Goal: Transaction & Acquisition: Download file/media

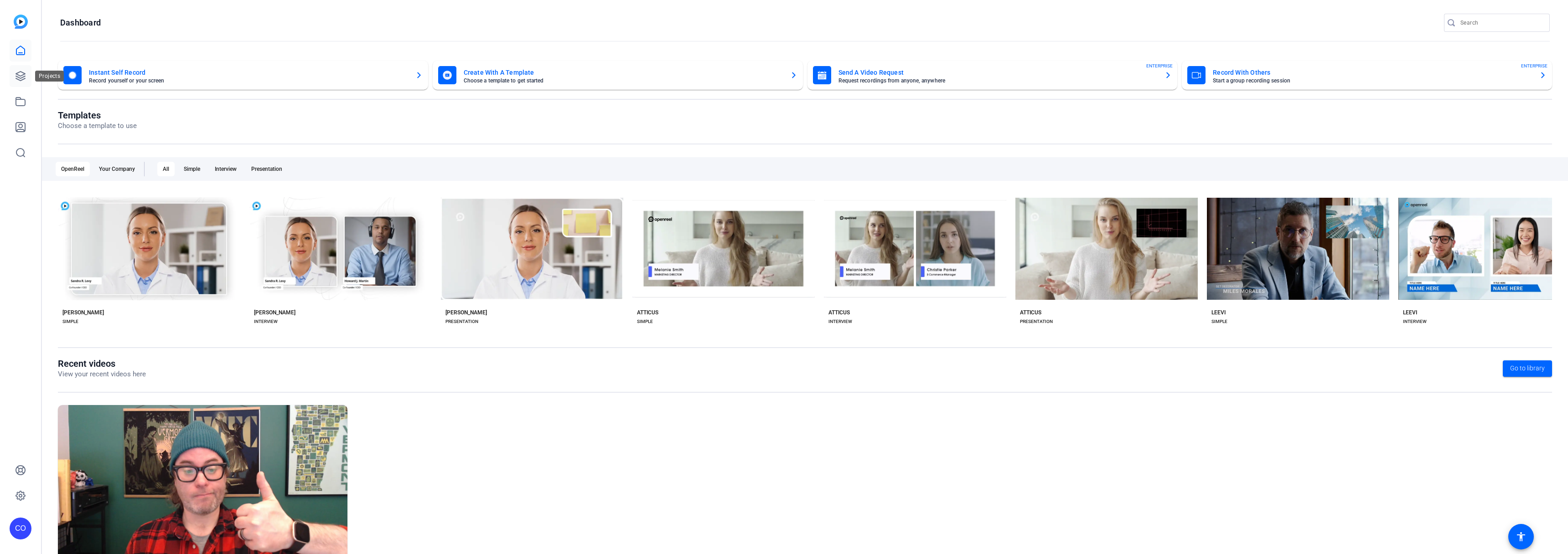
click at [16, 78] on icon at bounding box center [21, 76] width 10 height 10
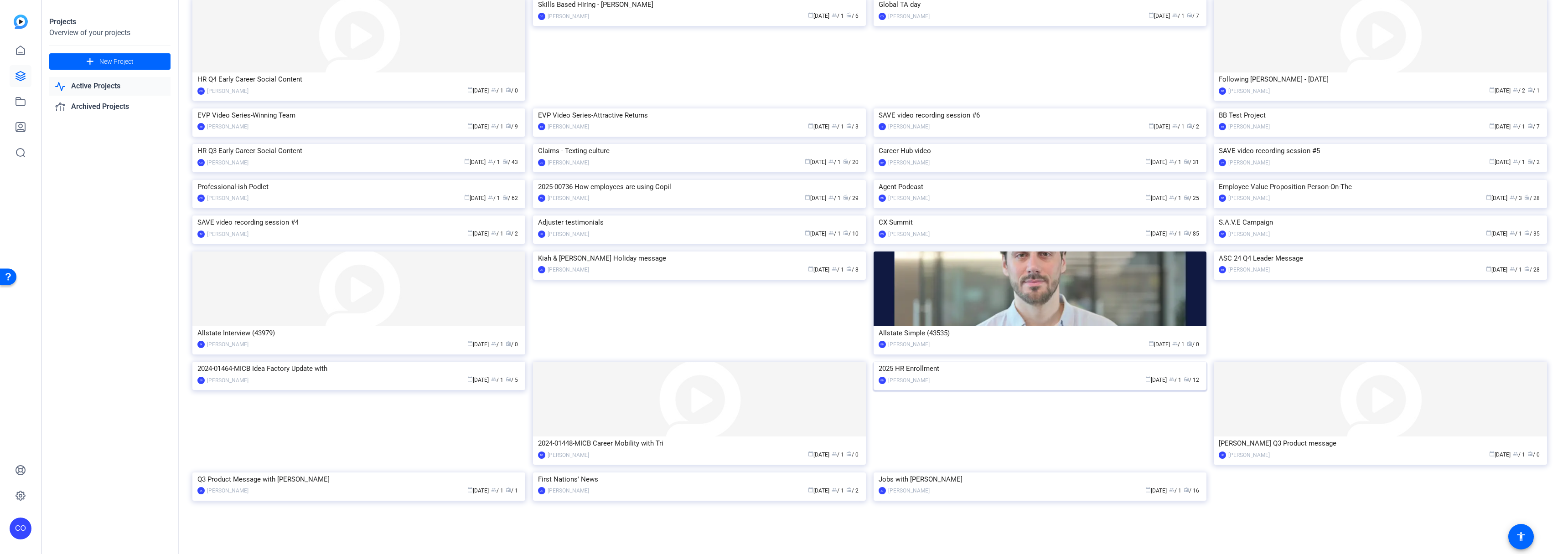
scroll to position [294, 0]
click at [383, 180] on img at bounding box center [359, 180] width 333 height 0
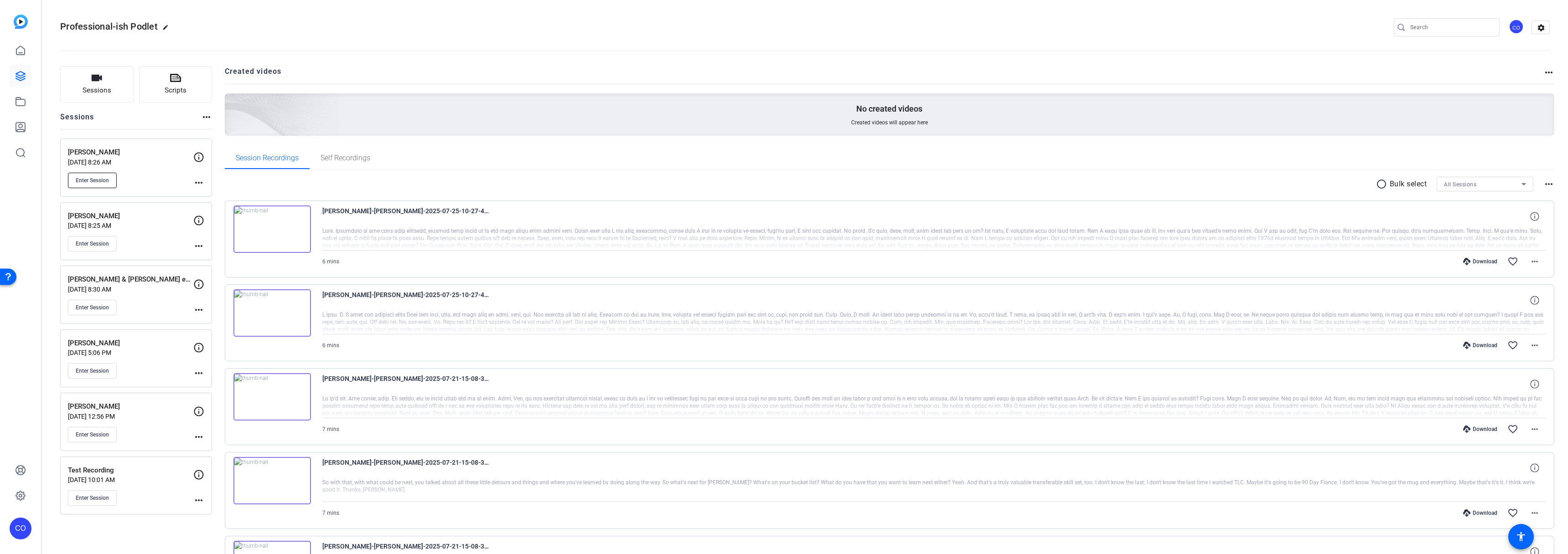
click at [95, 176] on span "Enter Session" at bounding box center [92, 180] width 33 height 8
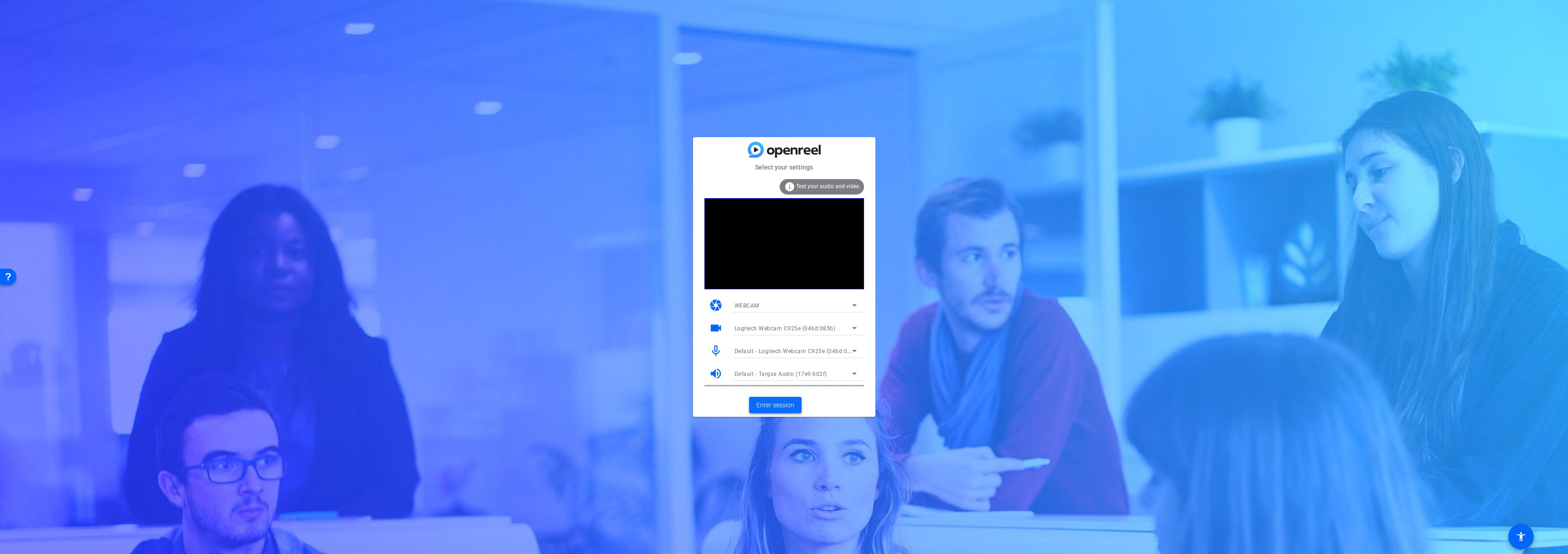
click at [773, 405] on span "Enter session" at bounding box center [776, 405] width 38 height 10
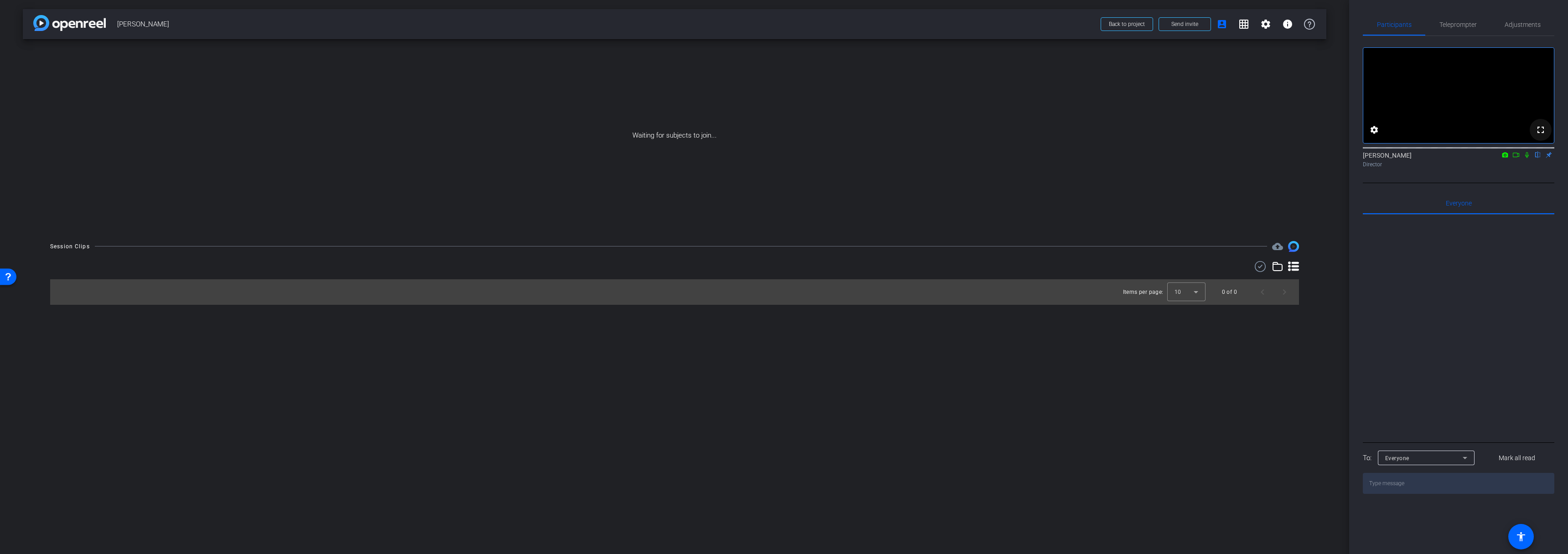
click at [1537, 135] on mat-icon "fullscreen" at bounding box center [1540, 129] width 10 height 10
click at [944, 377] on div "arrow_back [PERSON_NAME] Back to project Send invite account_box grid_on settin…" at bounding box center [675, 277] width 1349 height 554
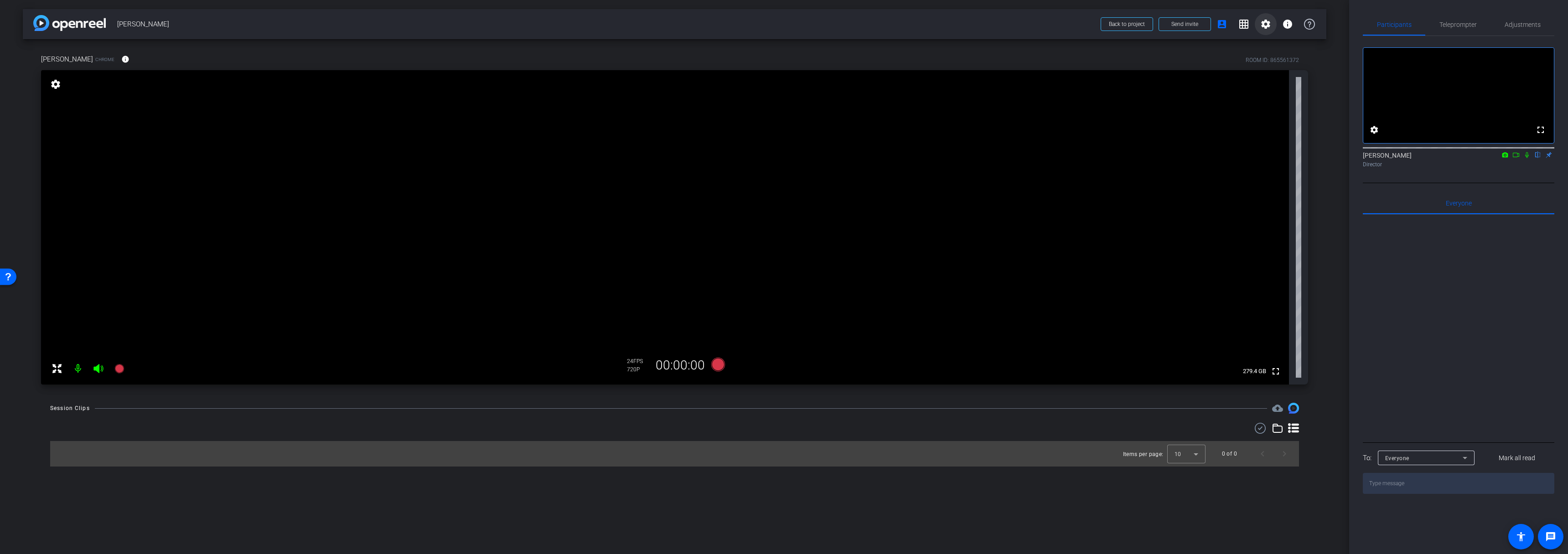
click at [1263, 25] on mat-icon "settings" at bounding box center [1265, 24] width 10 height 10
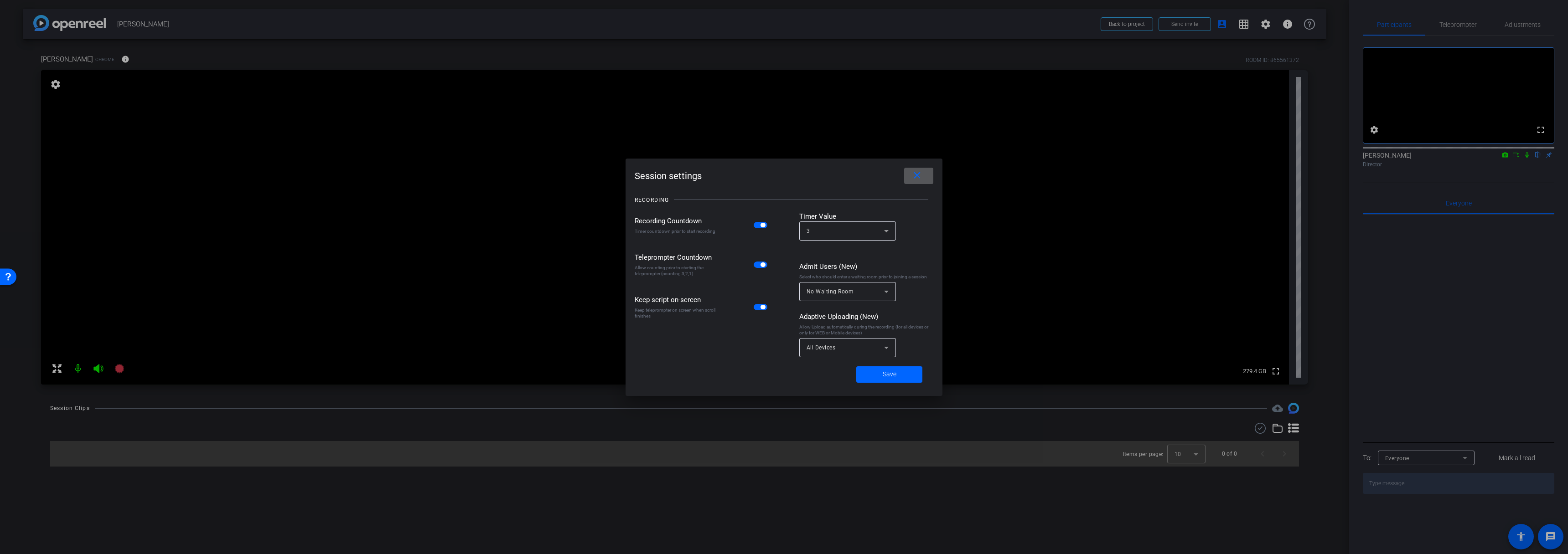
click at [760, 308] on span "button" at bounding box center [761, 307] width 13 height 7
click at [763, 267] on span "button" at bounding box center [763, 264] width 5 height 5
click at [761, 228] on mat-slide-toggle at bounding box center [762, 224] width 15 height 10
click at [762, 224] on span "button" at bounding box center [763, 225] width 5 height 5
click at [830, 342] on div "All Devices" at bounding box center [845, 347] width 77 height 11
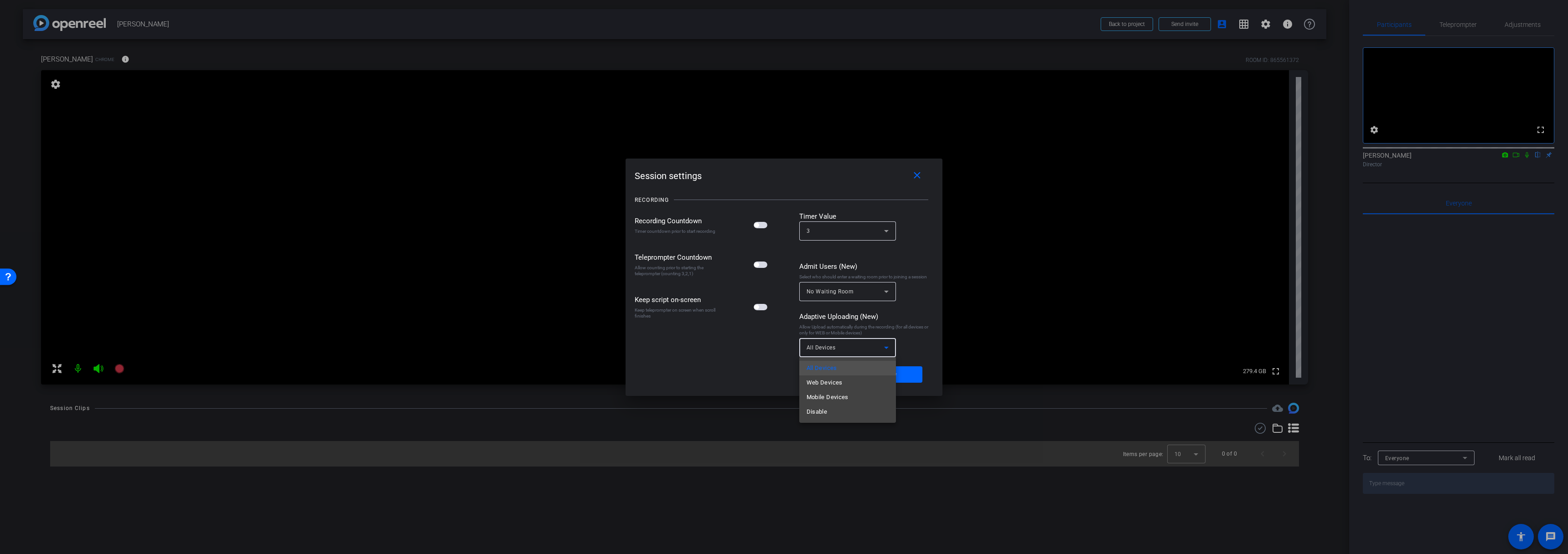
click at [780, 359] on div at bounding box center [784, 277] width 1568 height 554
click at [897, 375] on span at bounding box center [889, 374] width 66 height 22
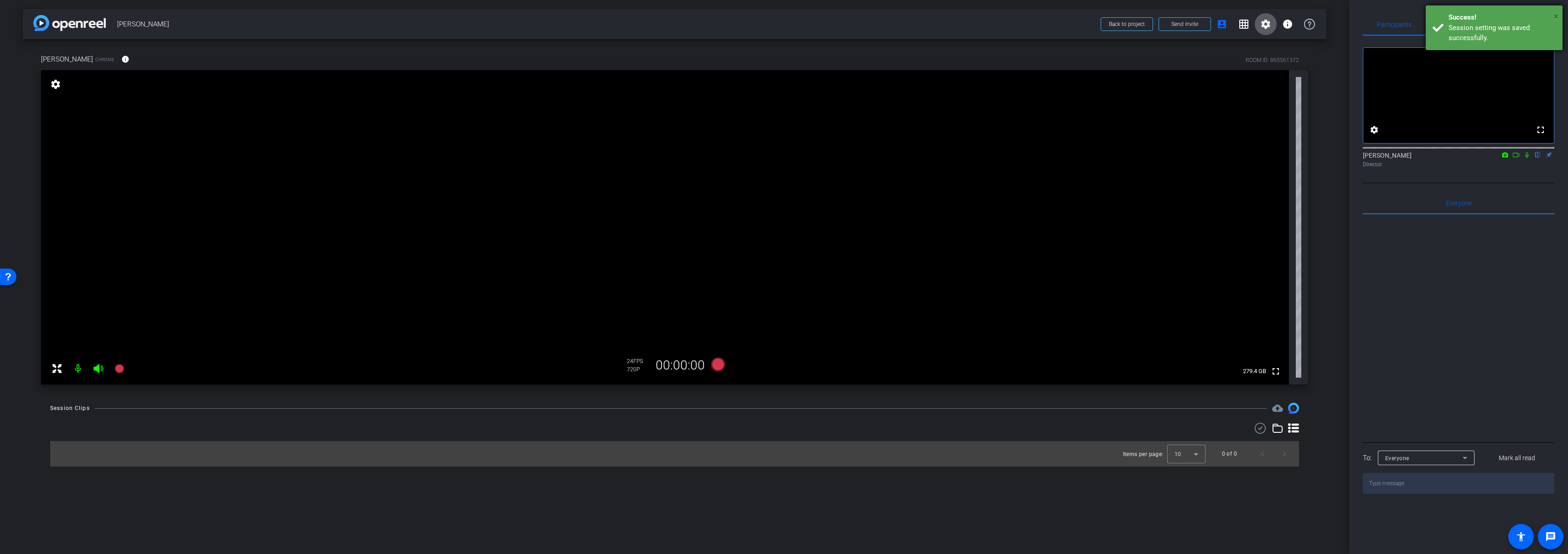
click at [1556, 17] on span "×" at bounding box center [1556, 15] width 5 height 10
click at [1451, 22] on span "Teleprompter" at bounding box center [1458, 24] width 37 height 7
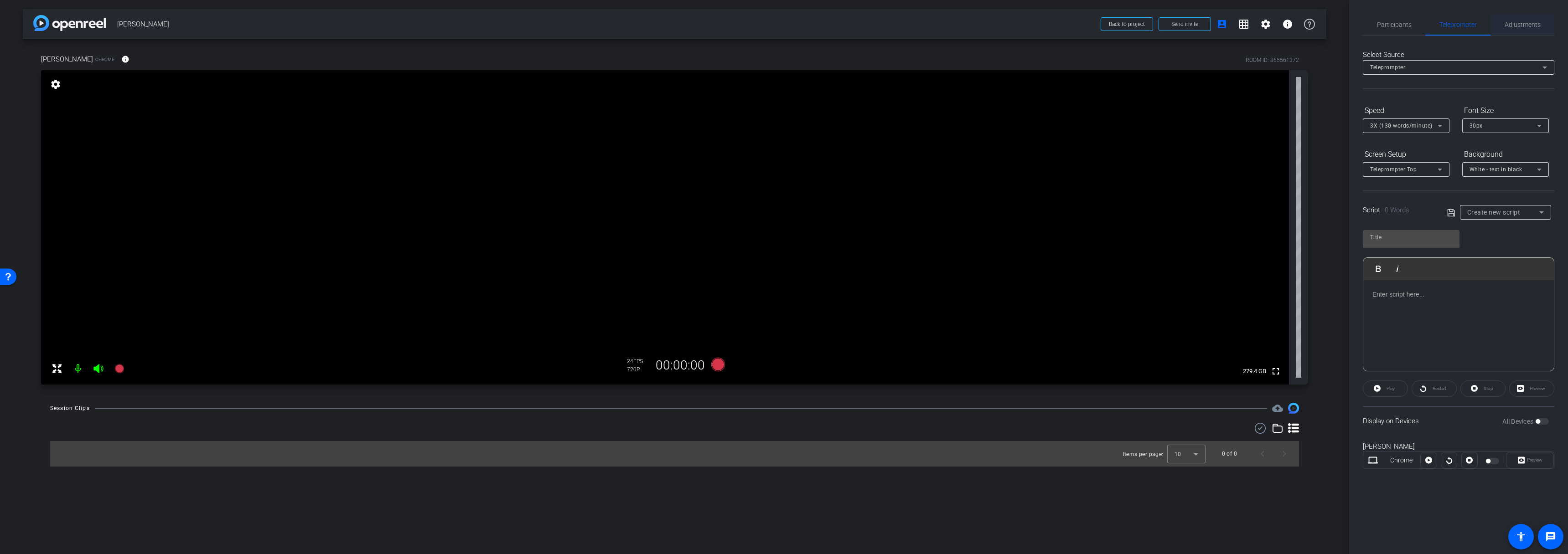
click at [1518, 25] on span "Adjustments" at bounding box center [1523, 24] width 36 height 7
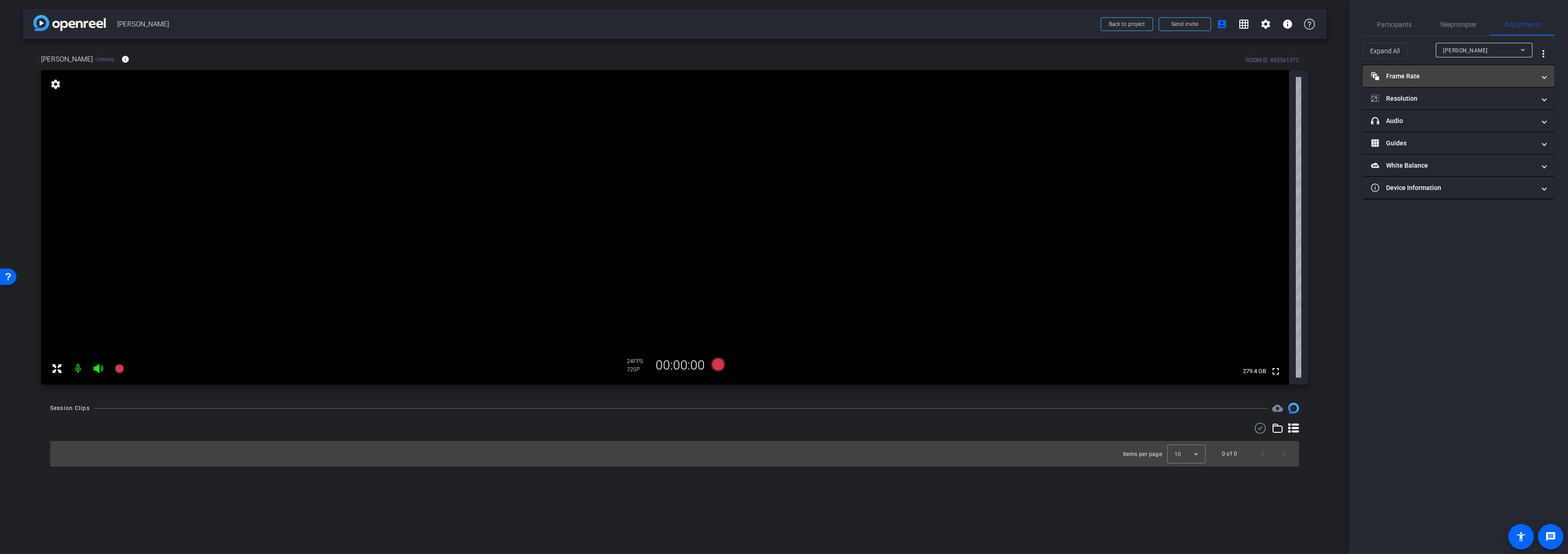
click at [1440, 79] on mat-panel-title "Frame Rate Frame Rate" at bounding box center [1453, 76] width 164 height 10
click at [1454, 78] on mat-panel-title "Frame Rate Frame Rate" at bounding box center [1453, 80] width 164 height 10
click at [1436, 96] on mat-panel-title "Resolution" at bounding box center [1453, 98] width 164 height 10
click at [1468, 130] on div "1080" at bounding box center [1467, 133] width 34 height 15
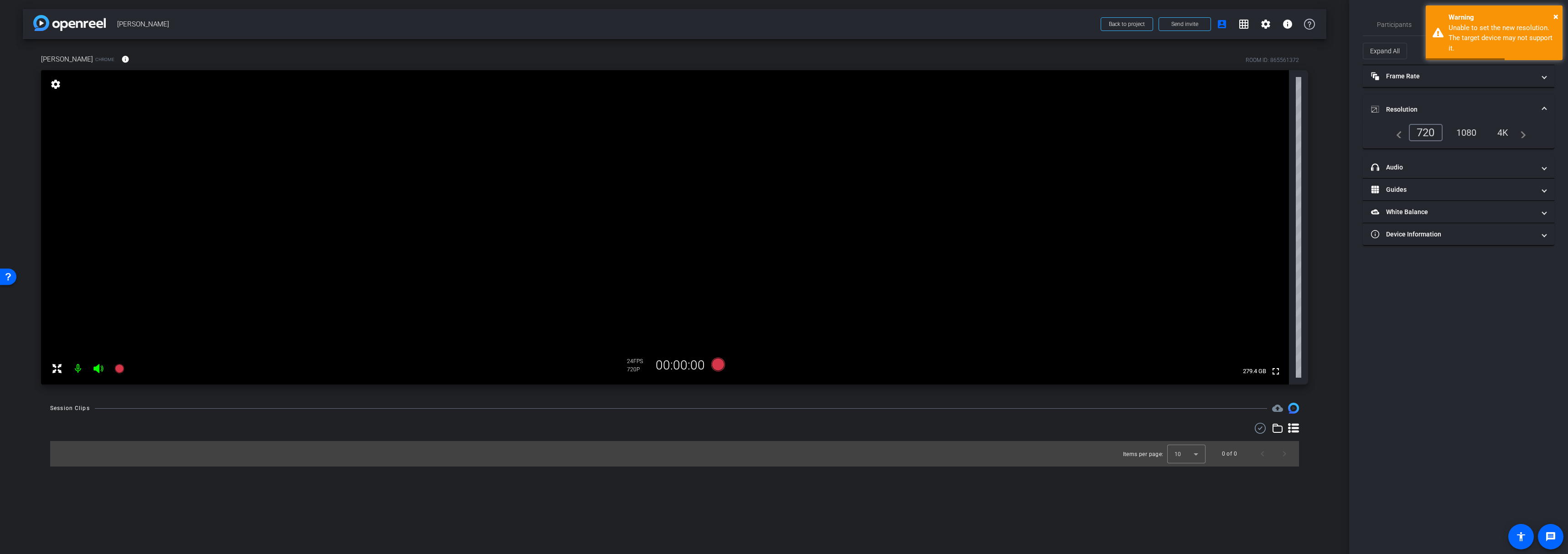
click at [1449, 103] on mat-expansion-panel-header "Resolution" at bounding box center [1458, 109] width 192 height 30
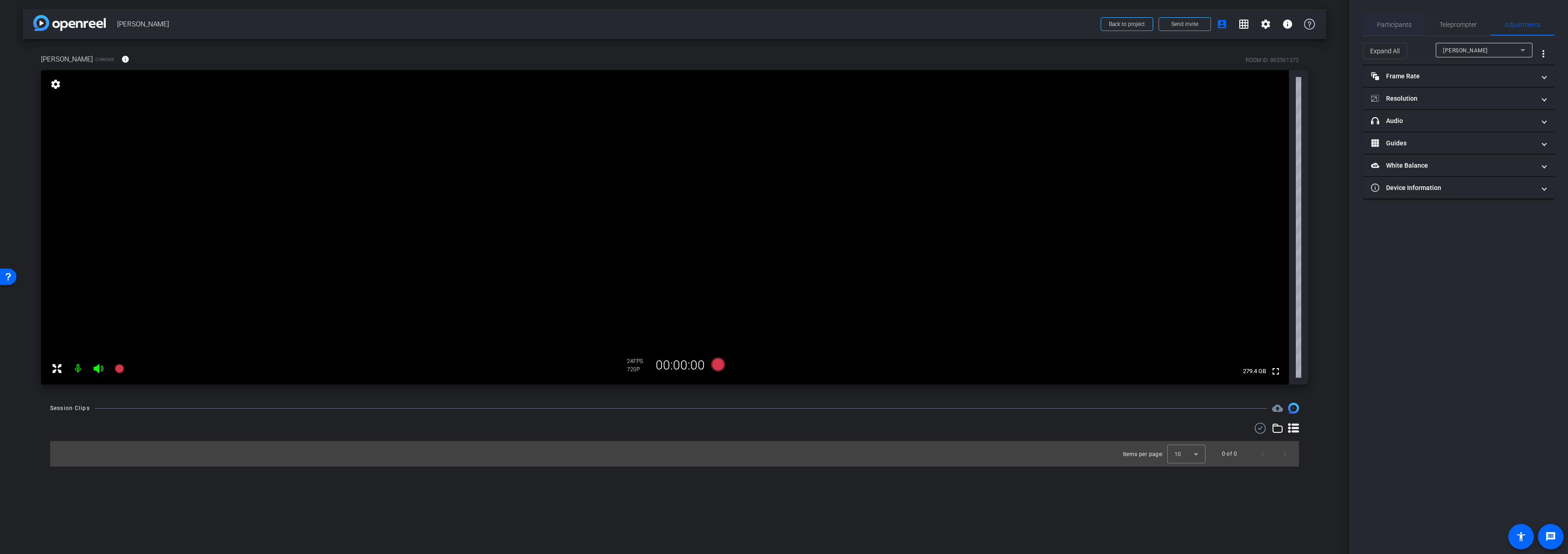
click at [1400, 22] on span "Participants" at bounding box center [1394, 24] width 34 height 7
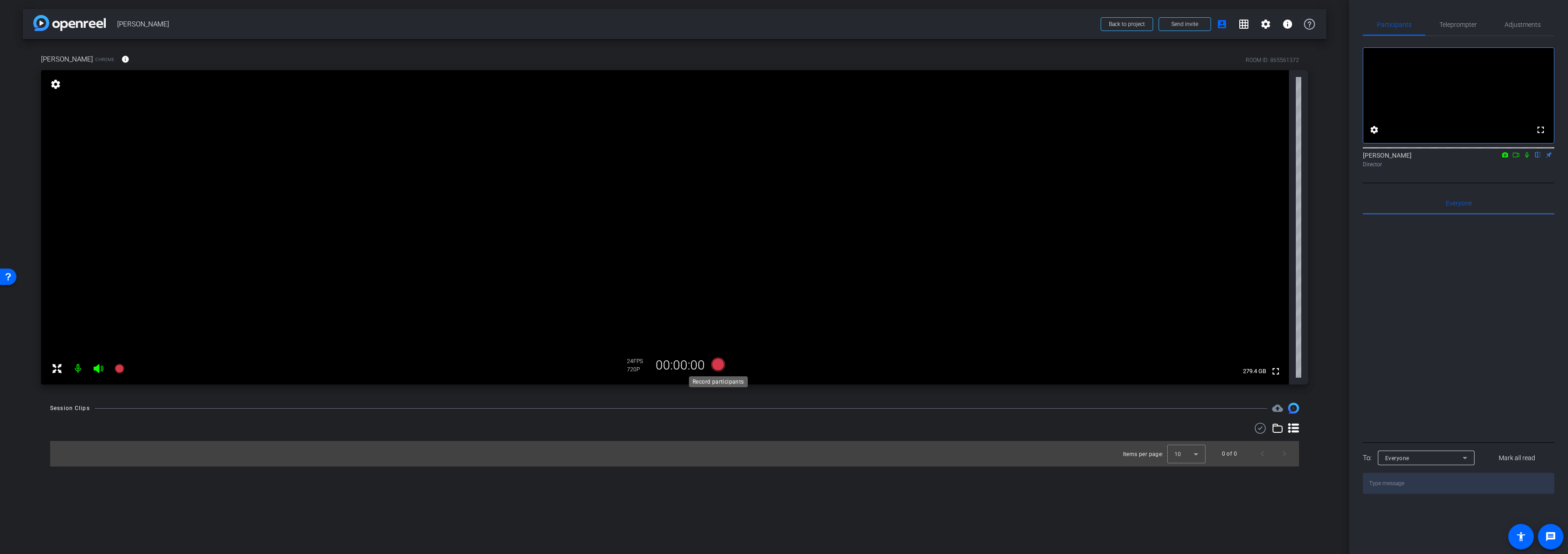
click at [721, 366] on icon at bounding box center [718, 364] width 13 height 13
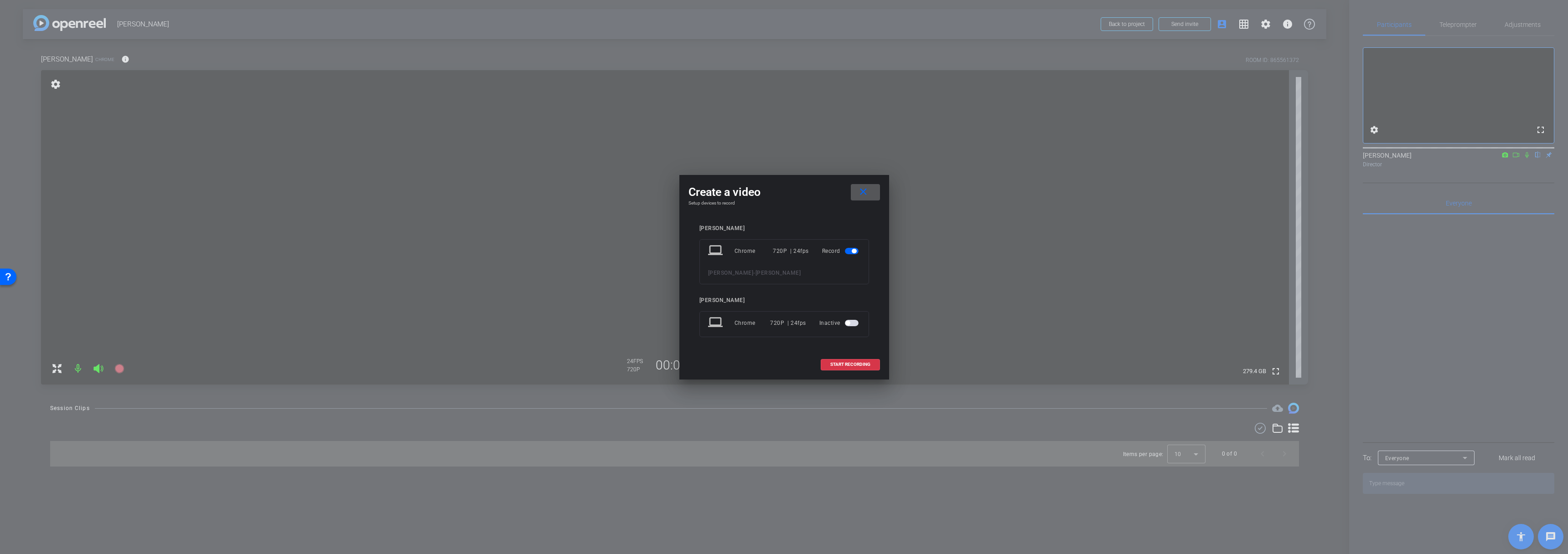
click at [851, 322] on span "button" at bounding box center [852, 322] width 13 height 7
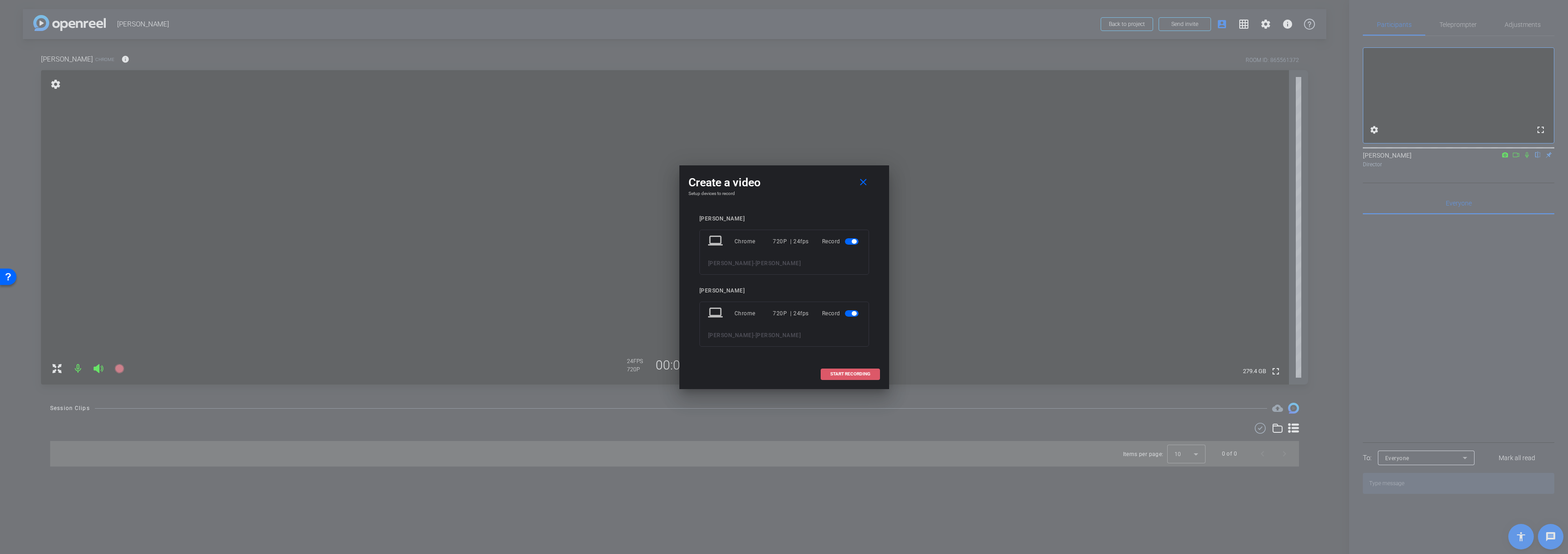
click at [847, 376] on span "START RECORDING" at bounding box center [850, 374] width 40 height 5
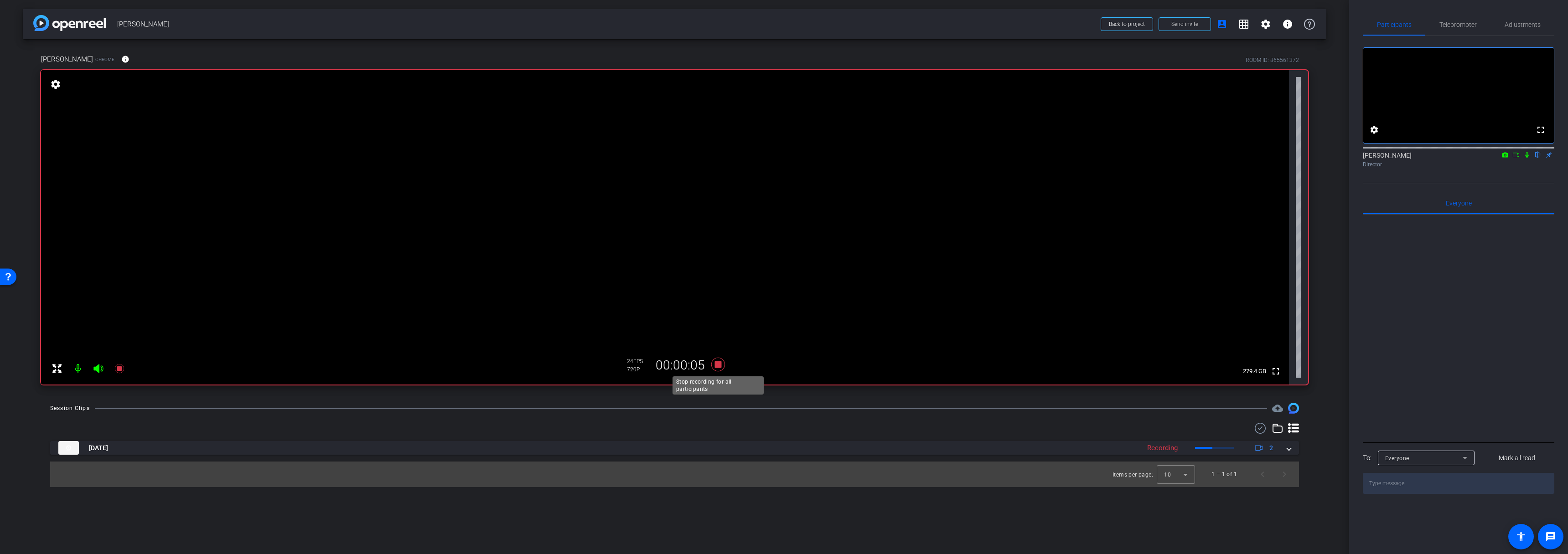
click at [720, 364] on icon at bounding box center [718, 364] width 13 height 13
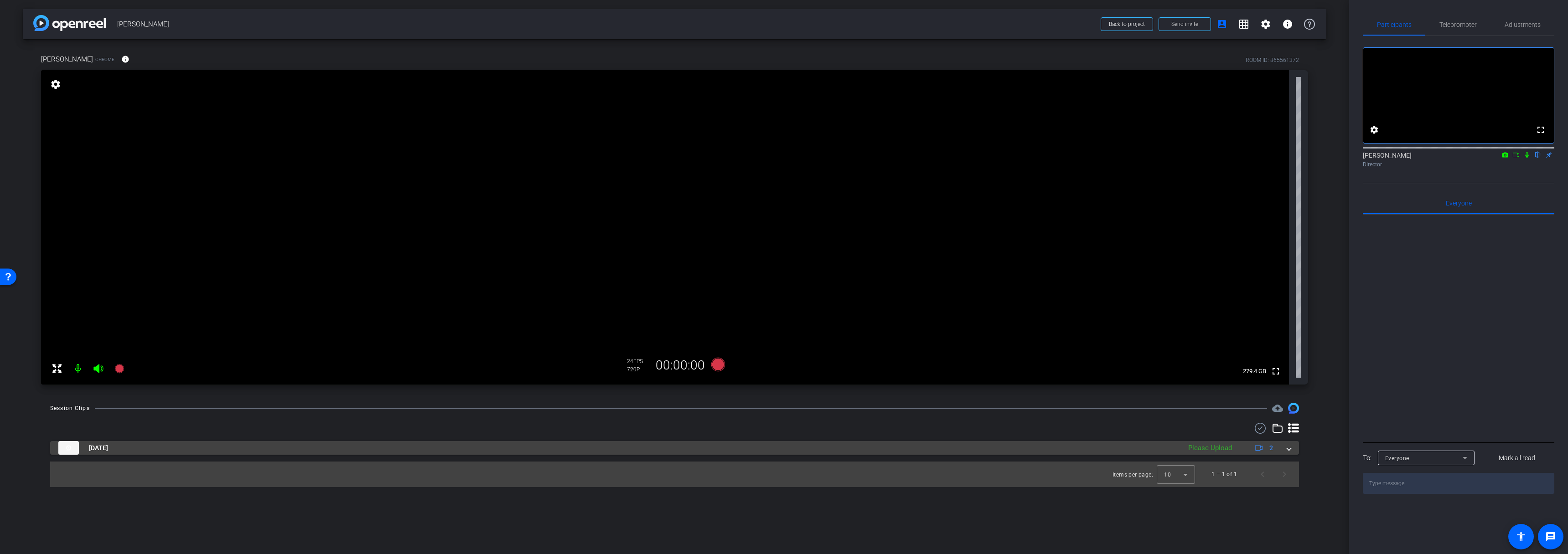
click at [842, 447] on mat-panel-title "[DATE]" at bounding box center [617, 448] width 1119 height 13
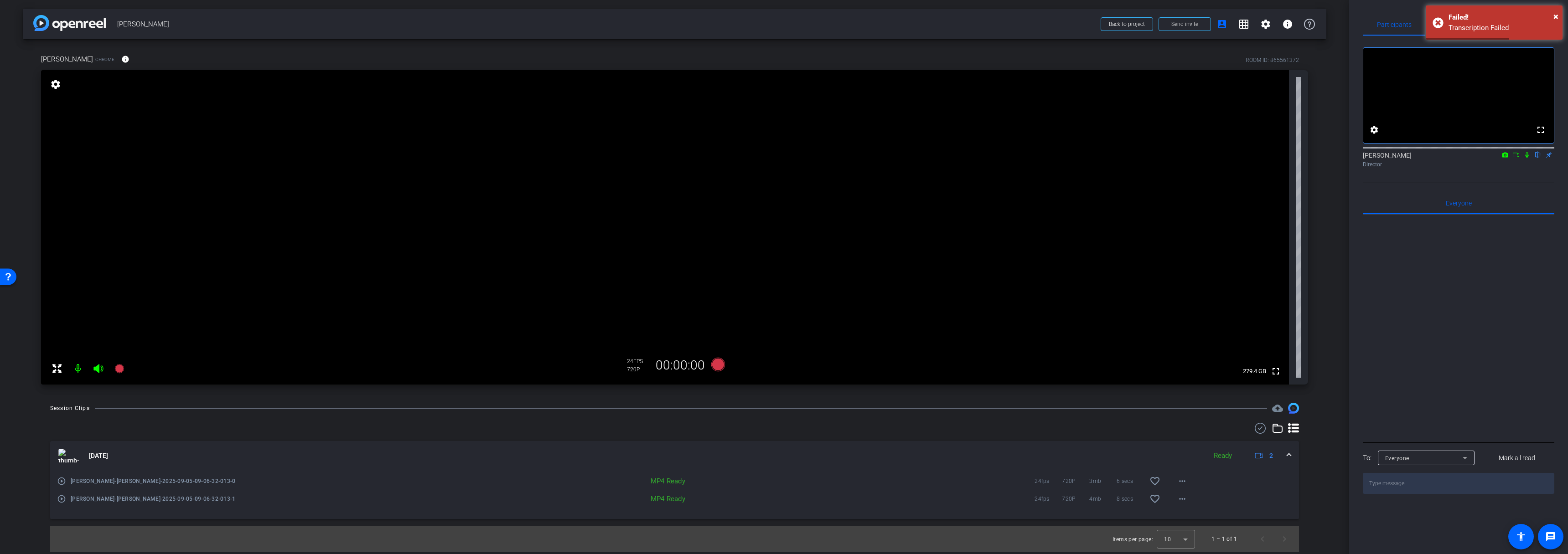
click at [1290, 454] on span at bounding box center [1289, 456] width 4 height 10
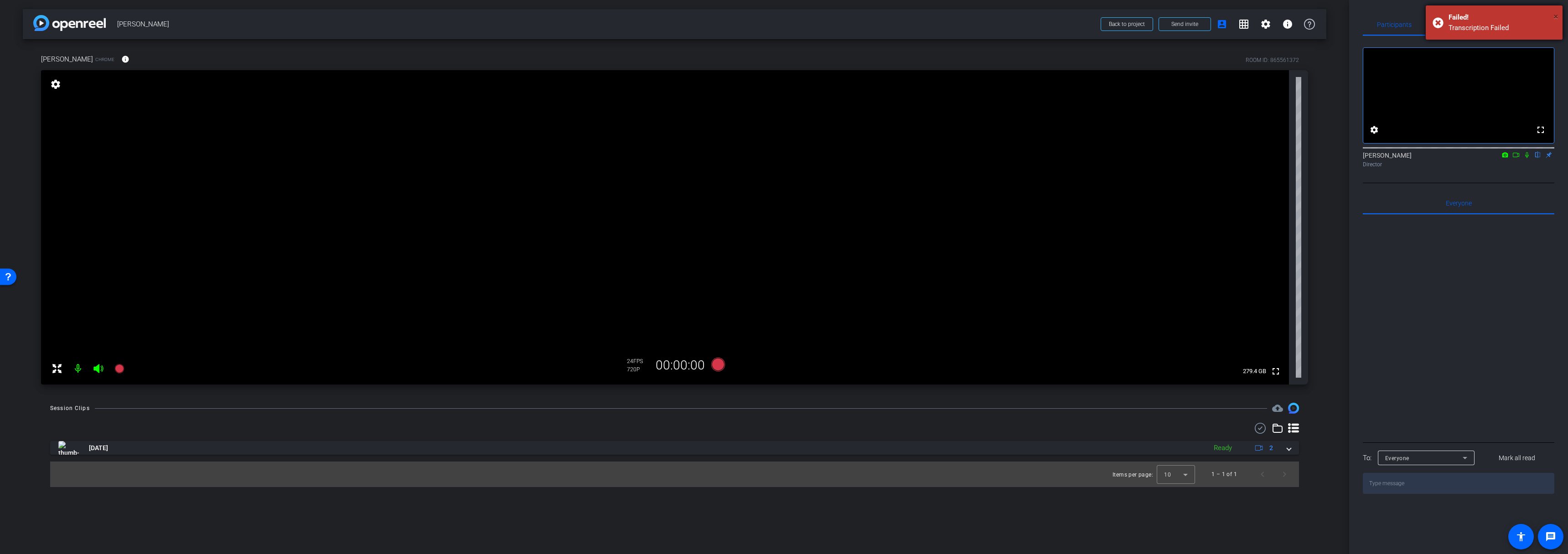
click at [1556, 17] on span "×" at bounding box center [1556, 15] width 5 height 10
click at [721, 362] on icon at bounding box center [718, 364] width 13 height 13
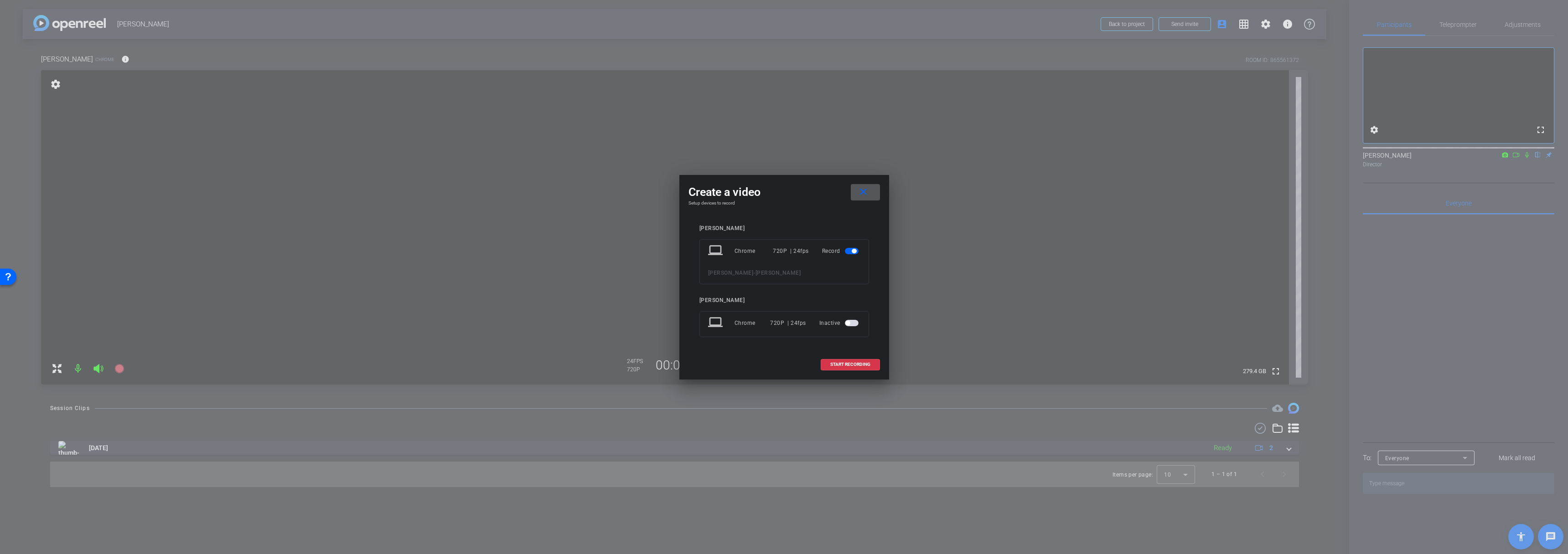
click at [852, 323] on span "button" at bounding box center [852, 322] width 13 height 7
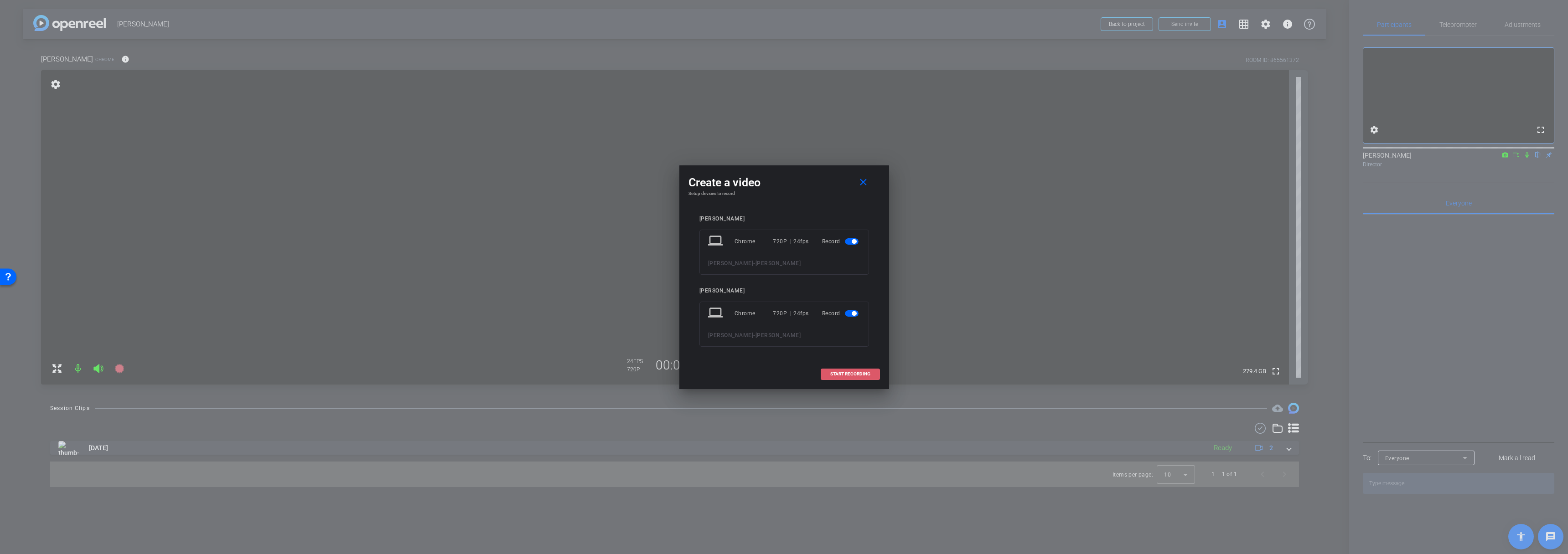
click at [851, 372] on span "START RECORDING" at bounding box center [850, 374] width 40 height 5
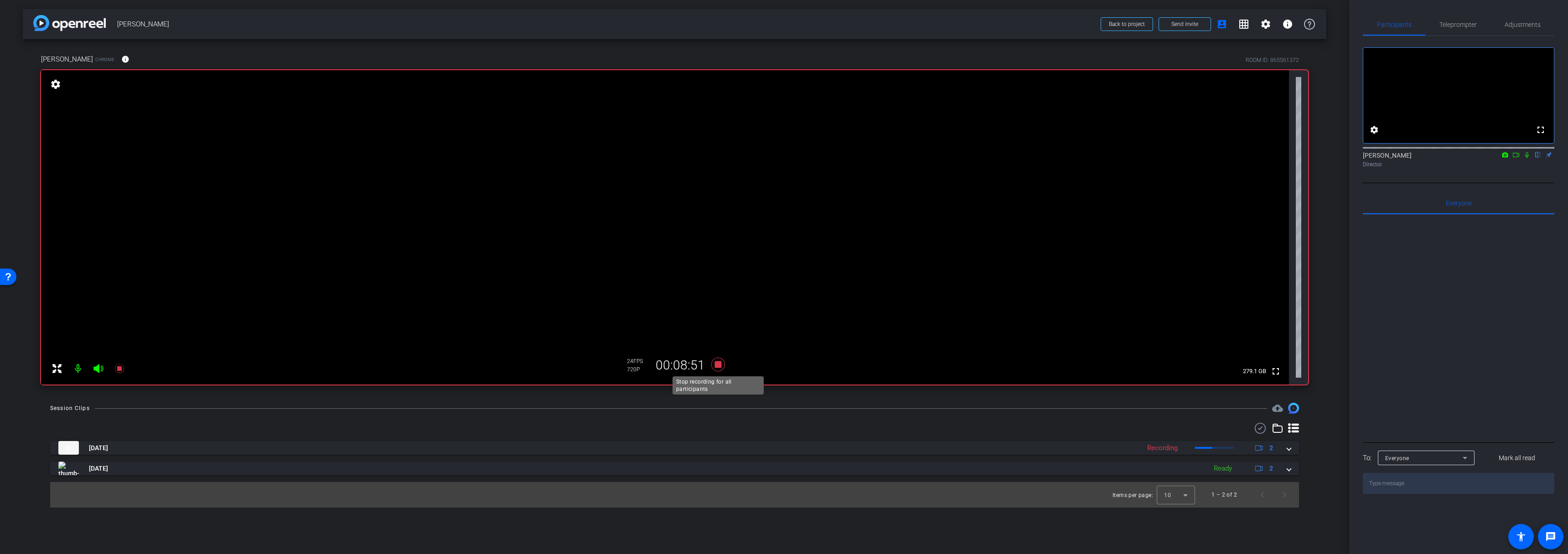
click at [720, 365] on icon at bounding box center [718, 364] width 13 height 13
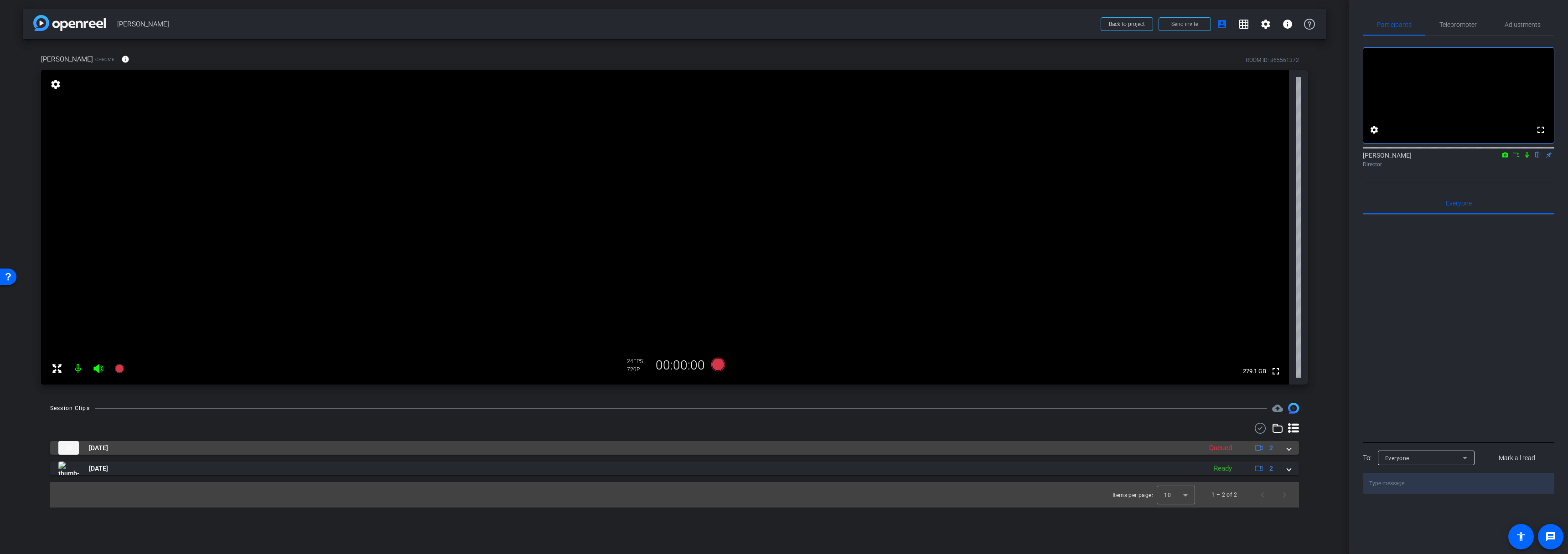
click at [663, 454] on mat-panel-title "[DATE]" at bounding box center [628, 448] width 1139 height 13
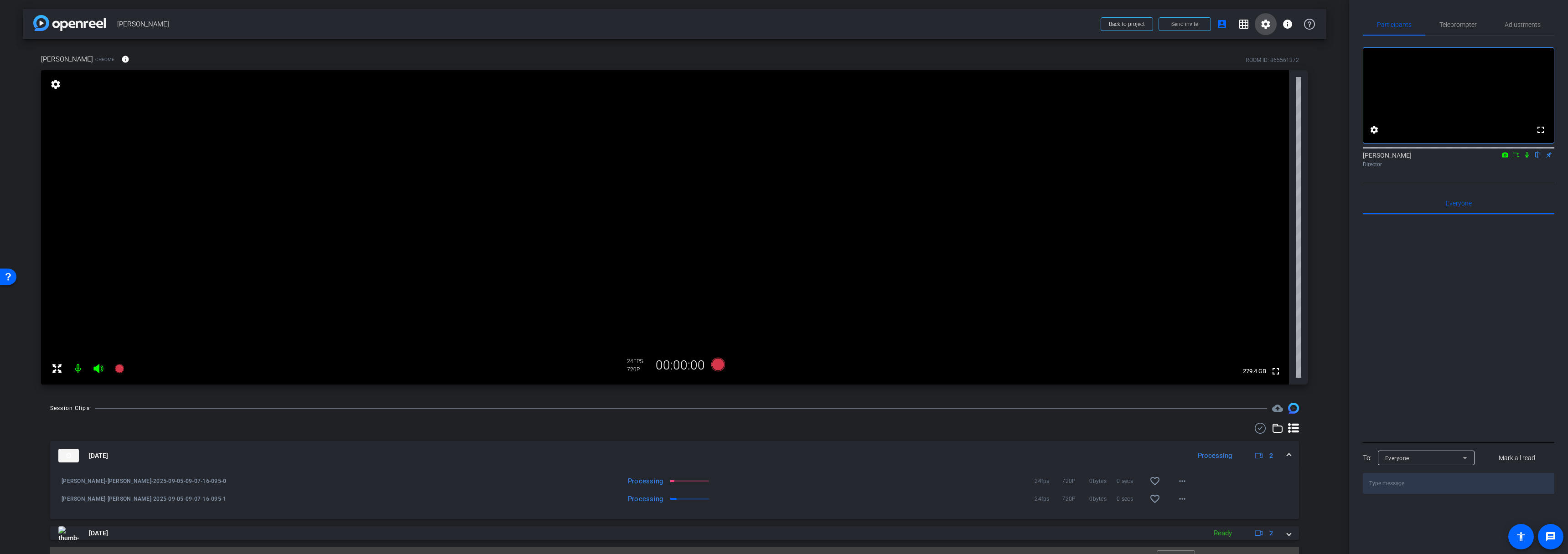
click at [1263, 25] on mat-icon "settings" at bounding box center [1265, 24] width 10 height 10
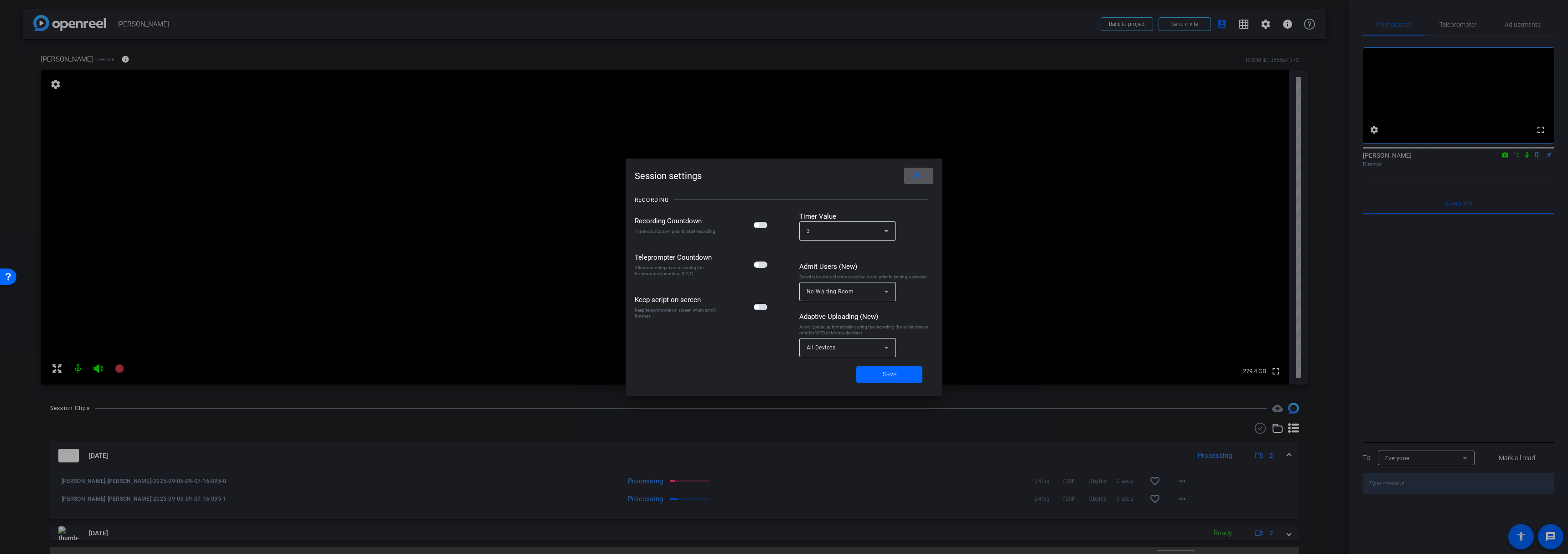
click at [919, 173] on mat-icon "close" at bounding box center [917, 175] width 11 height 11
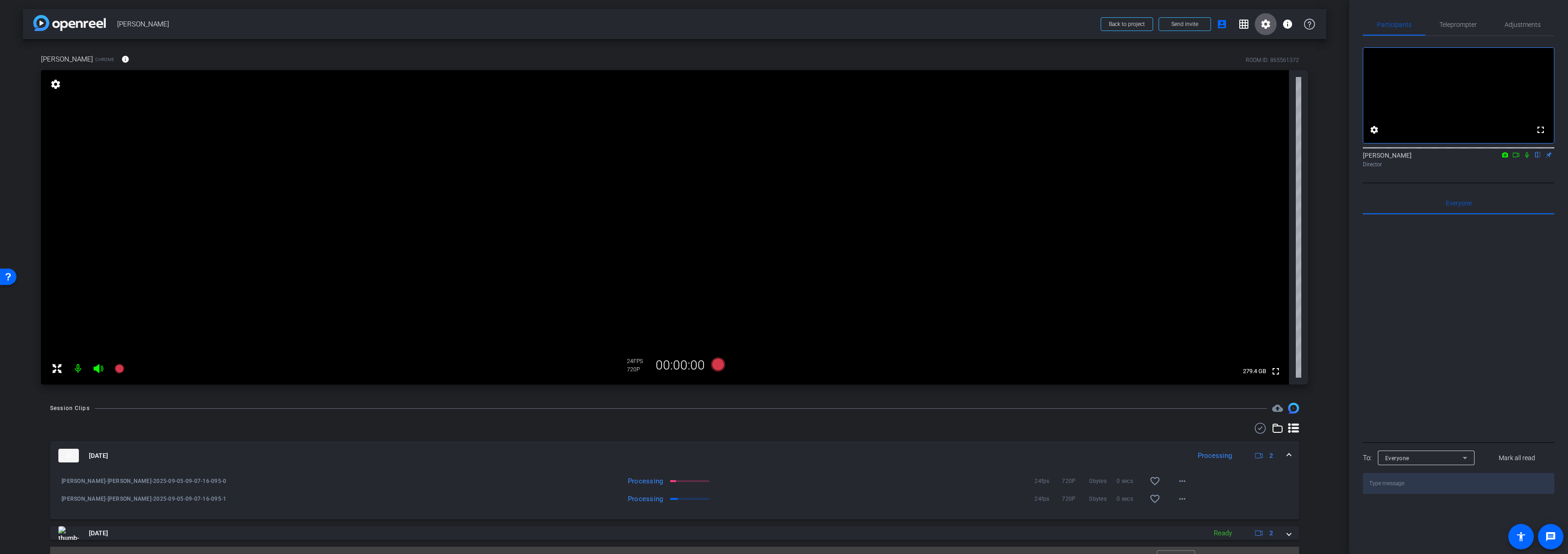
click at [1261, 29] on mat-icon "settings" at bounding box center [1265, 24] width 10 height 10
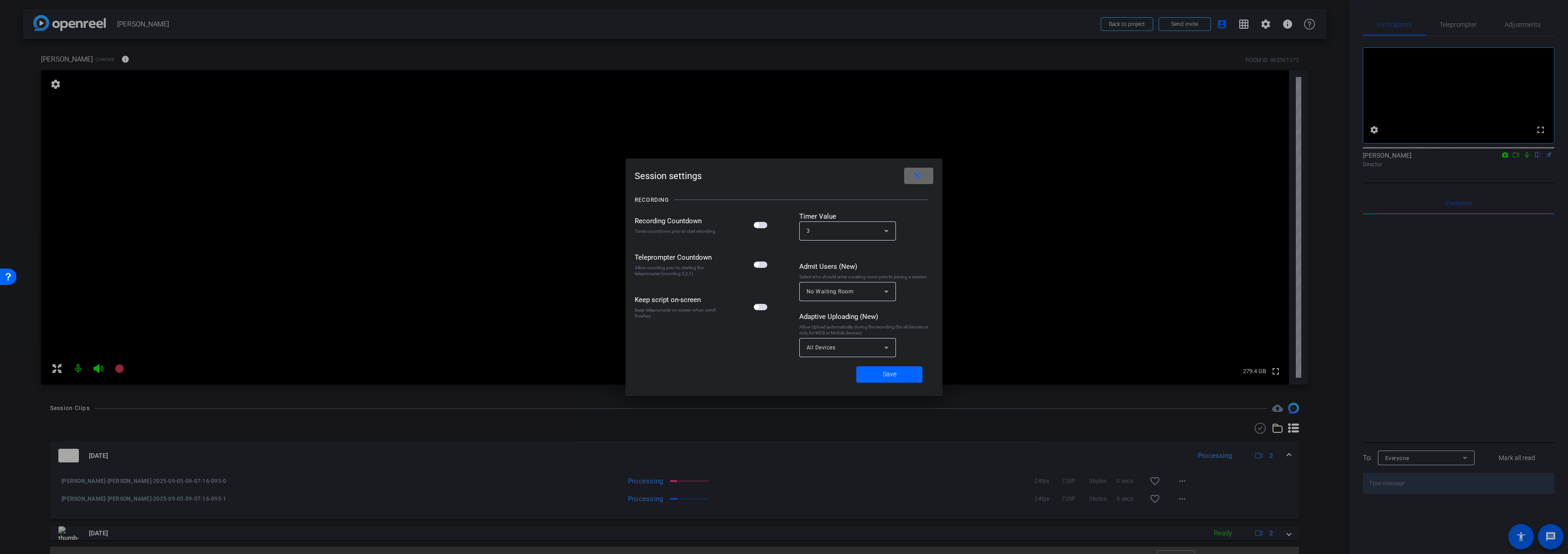
click at [920, 178] on mat-icon "close" at bounding box center [917, 175] width 11 height 11
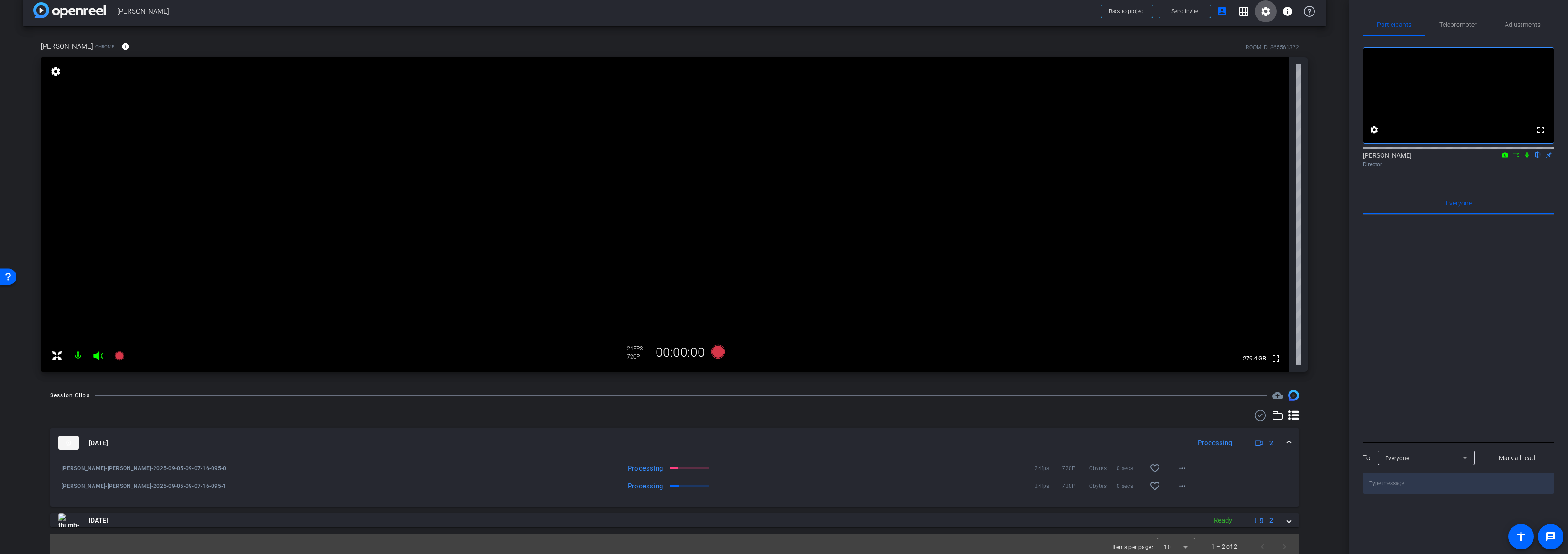
scroll to position [18, 0]
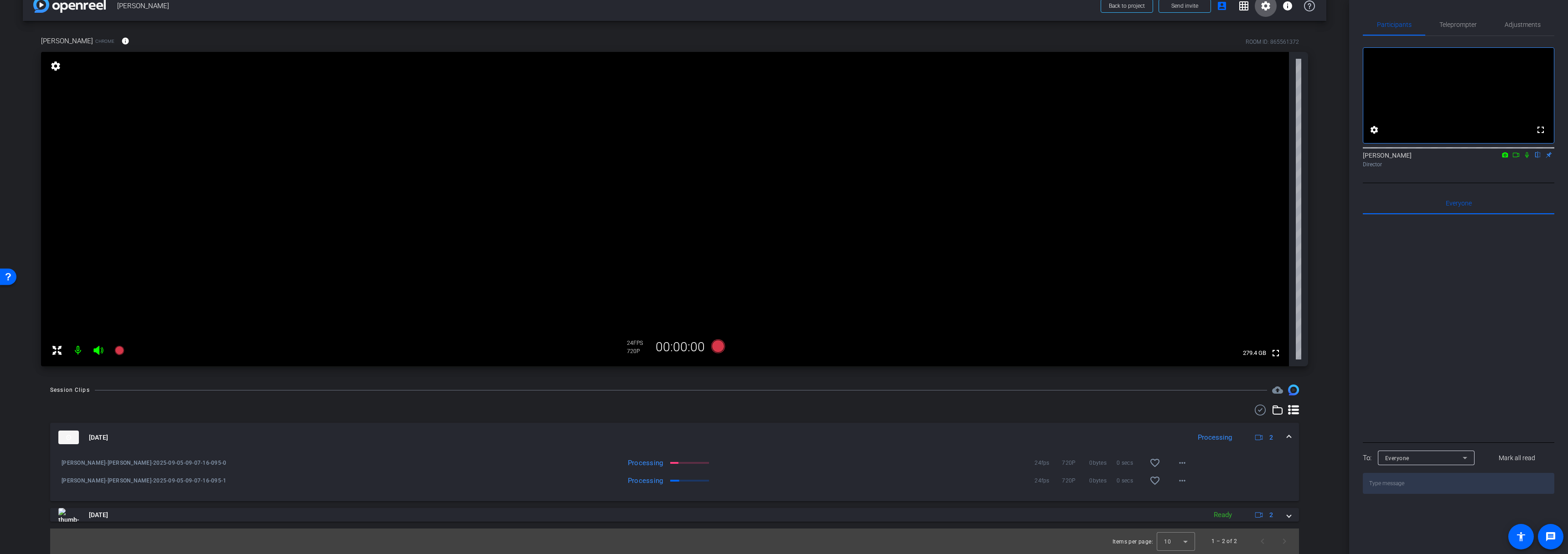
click at [1282, 436] on div "[DATE] Processing 2" at bounding box center [673, 438] width 1229 height 13
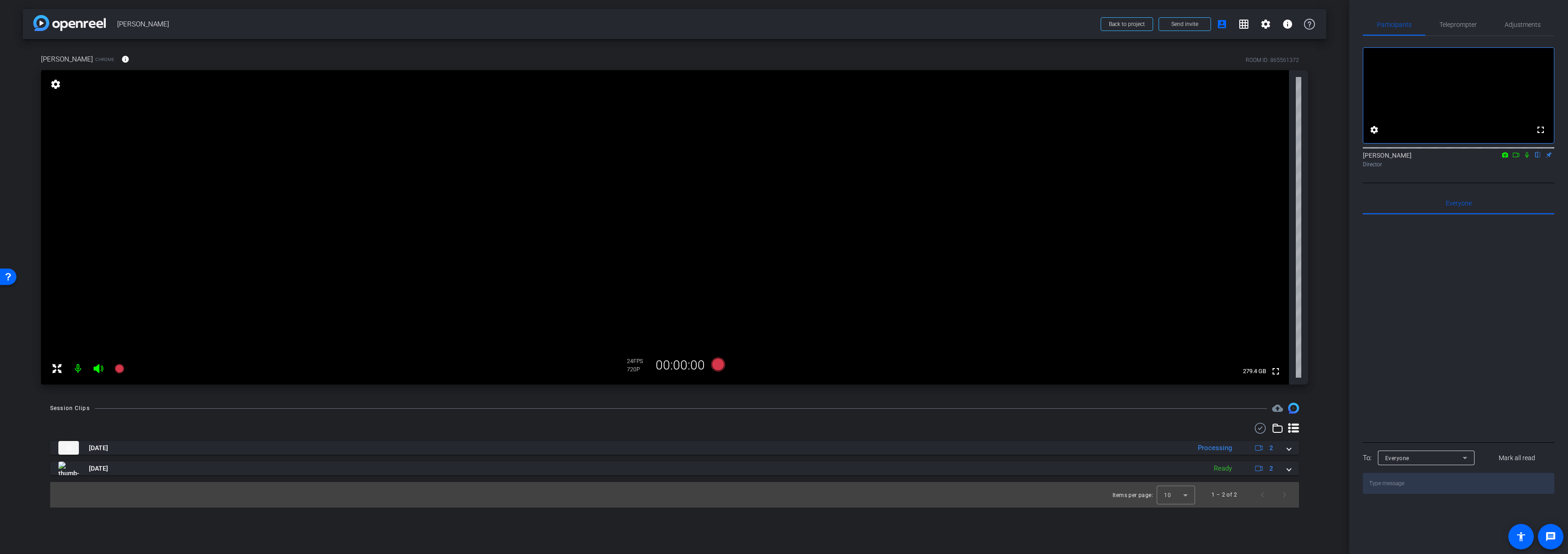
click at [683, 421] on div "Session Clips cloud_upload [DATE] Processing 2 [PERSON_NAME]-[PERSON_NAME]-2025…" at bounding box center [675, 455] width 1304 height 105
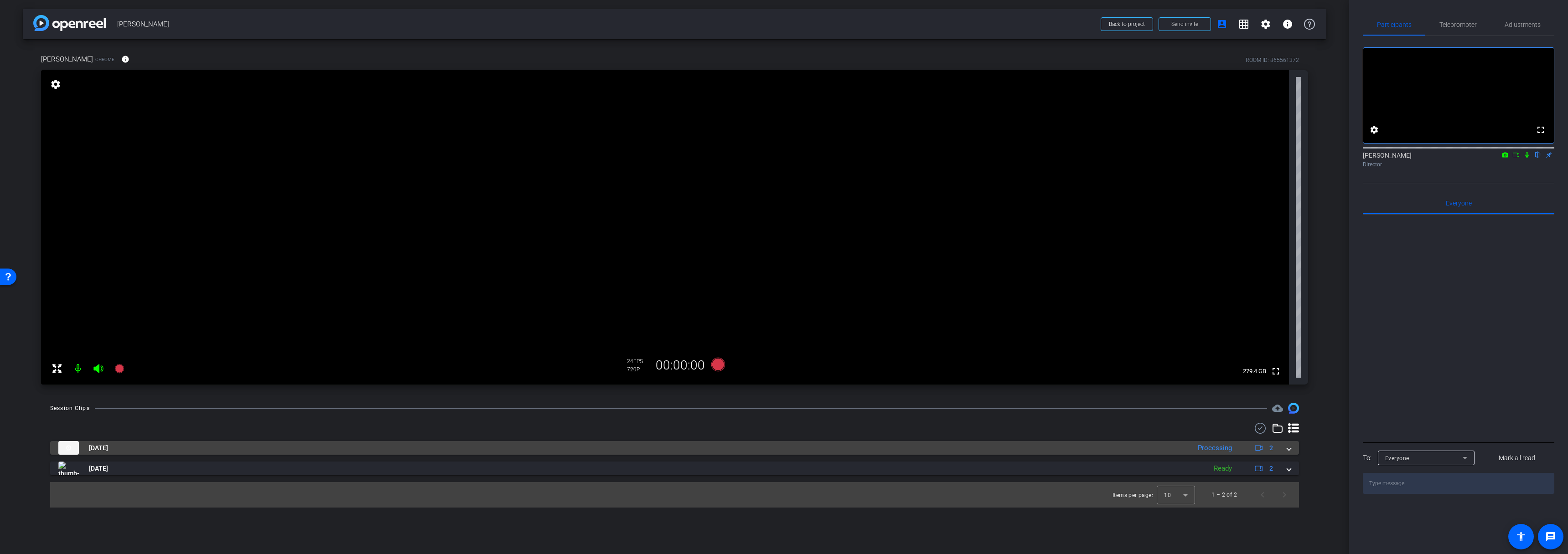
click at [689, 452] on mat-panel-title "[DATE]" at bounding box center [622, 448] width 1128 height 13
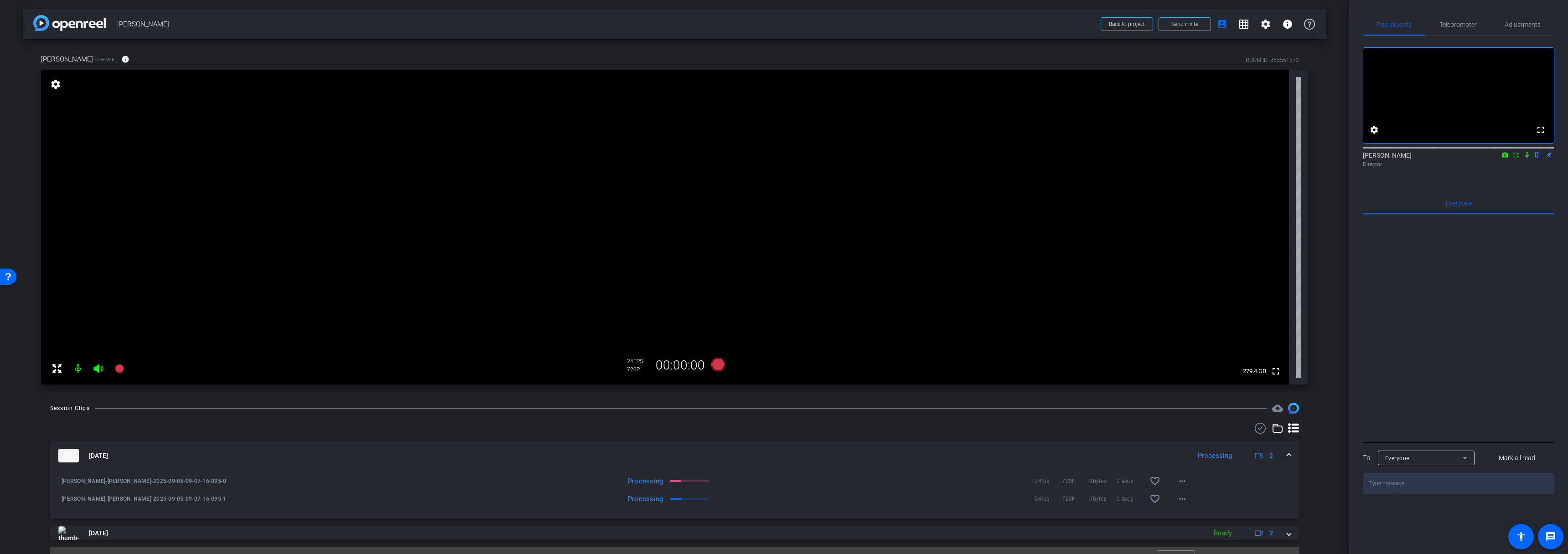
click at [689, 452] on mat-panel-title "[DATE]" at bounding box center [622, 456] width 1128 height 13
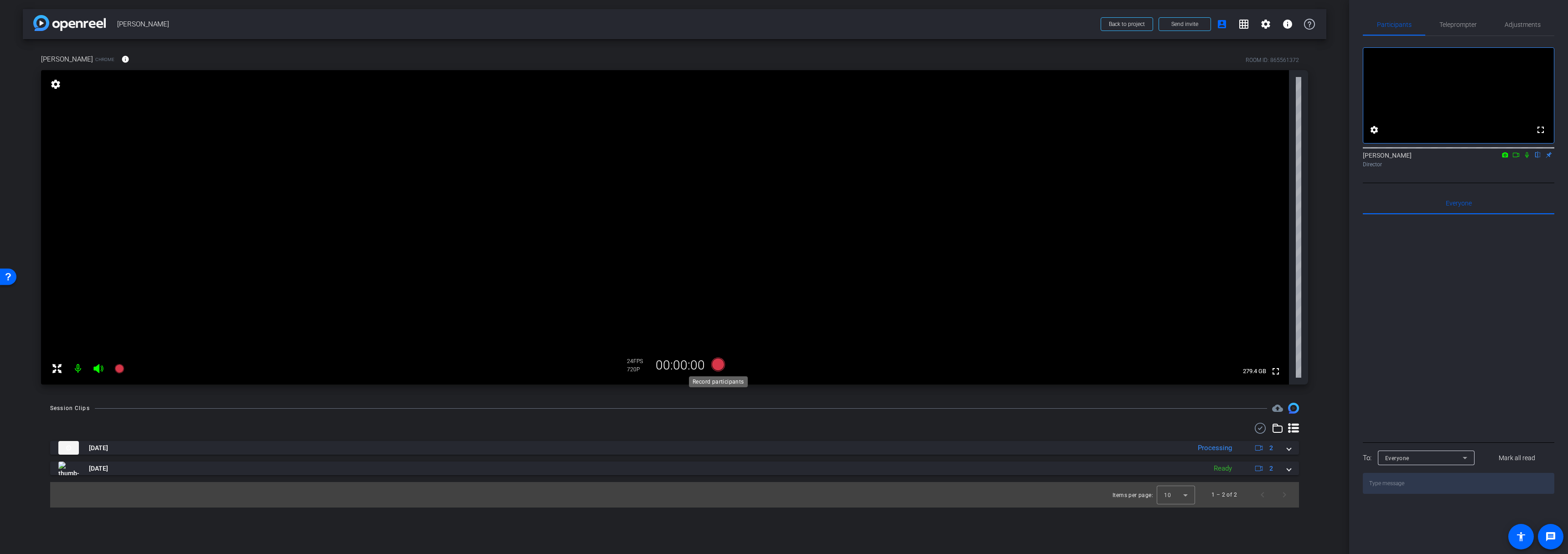
click at [719, 367] on icon at bounding box center [718, 364] width 13 height 13
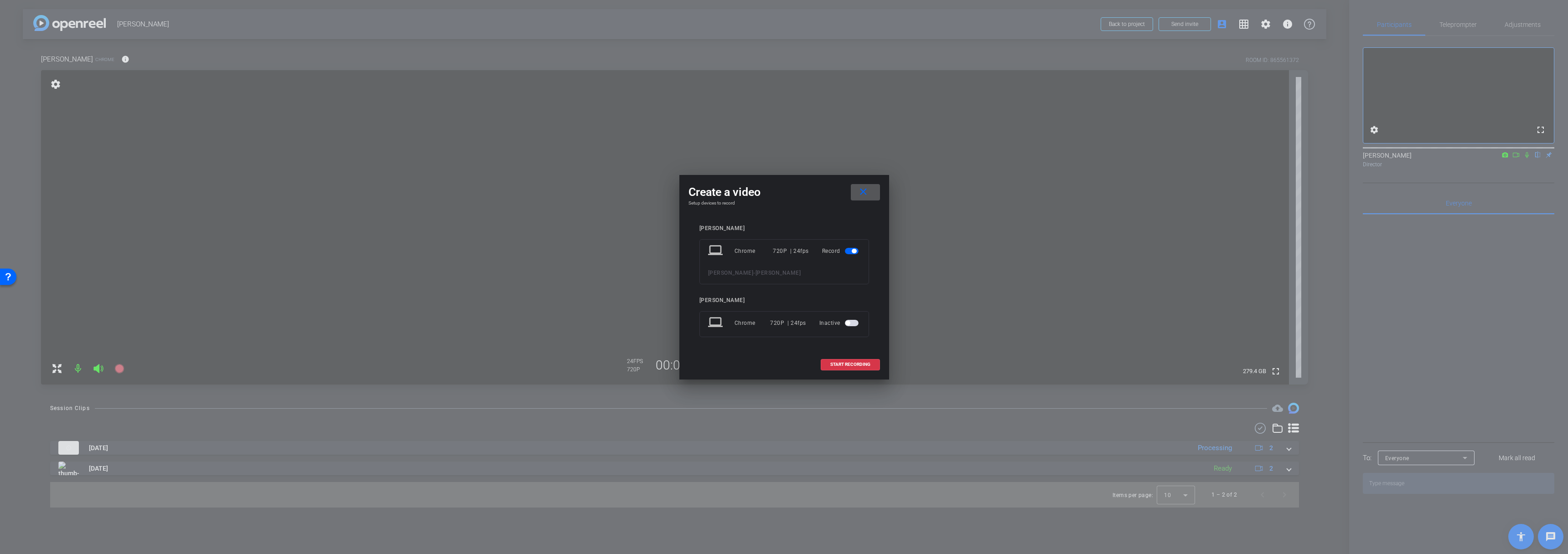
click at [854, 319] on span "button" at bounding box center [852, 322] width 13 height 7
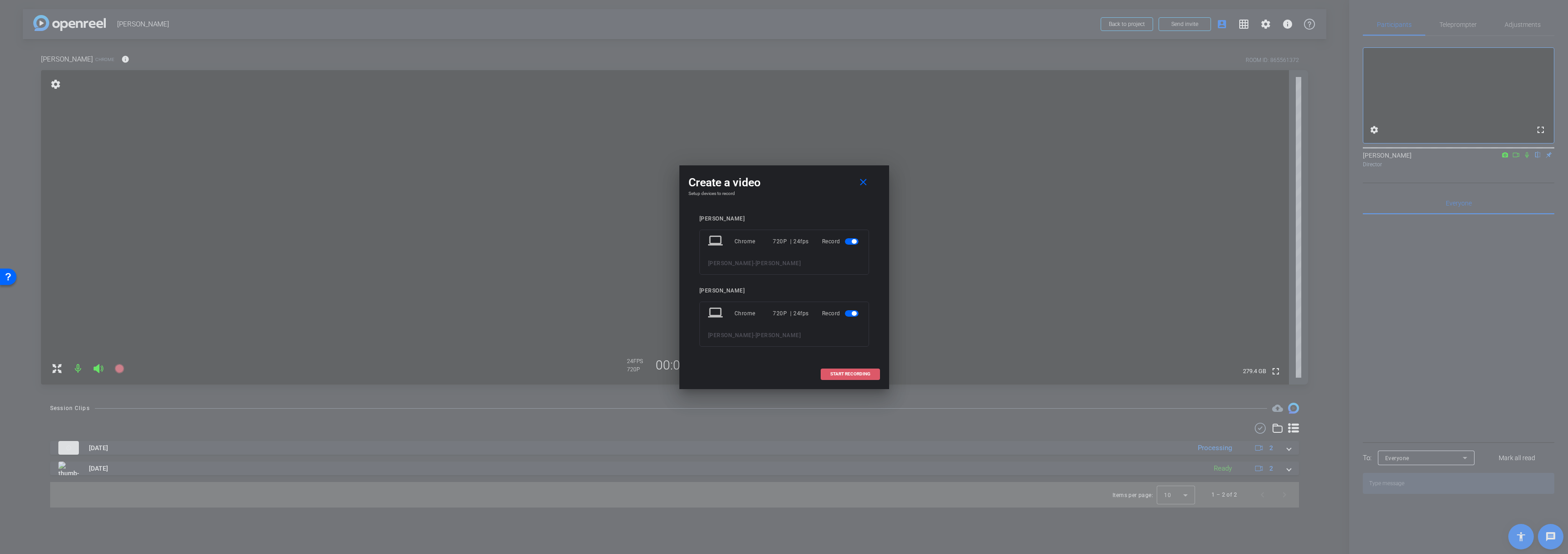
click at [856, 374] on span "START RECORDING" at bounding box center [850, 374] width 40 height 5
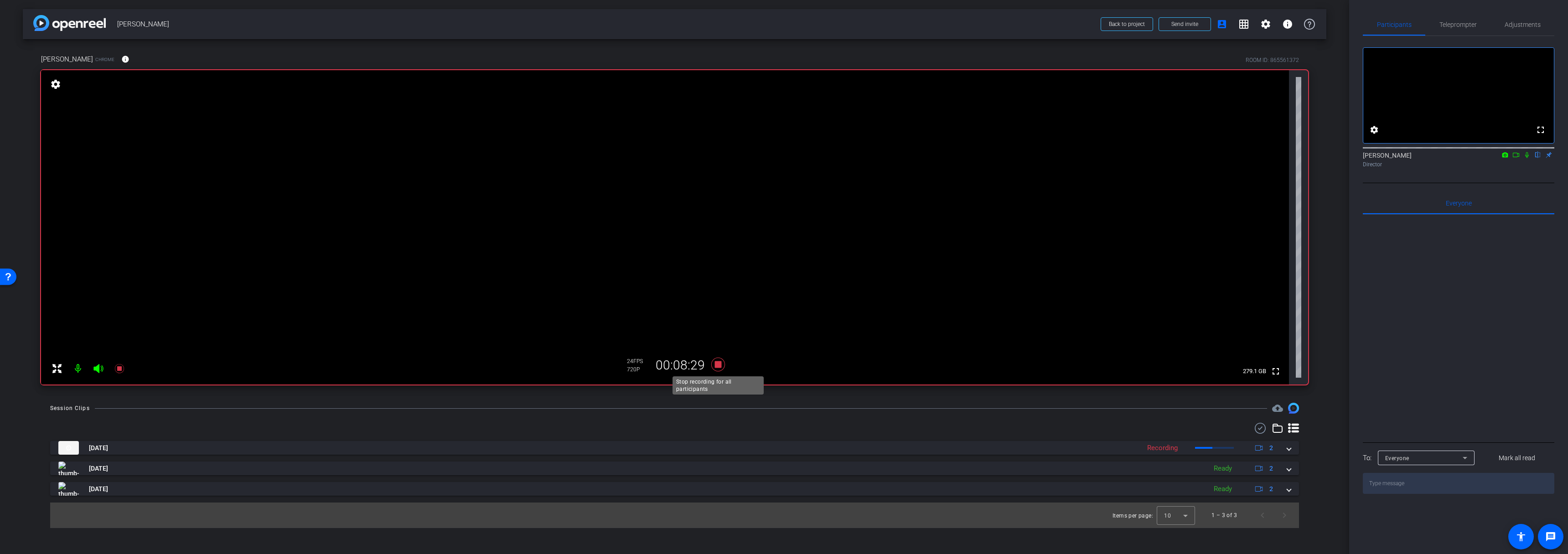
click at [721, 363] on icon at bounding box center [718, 364] width 13 height 13
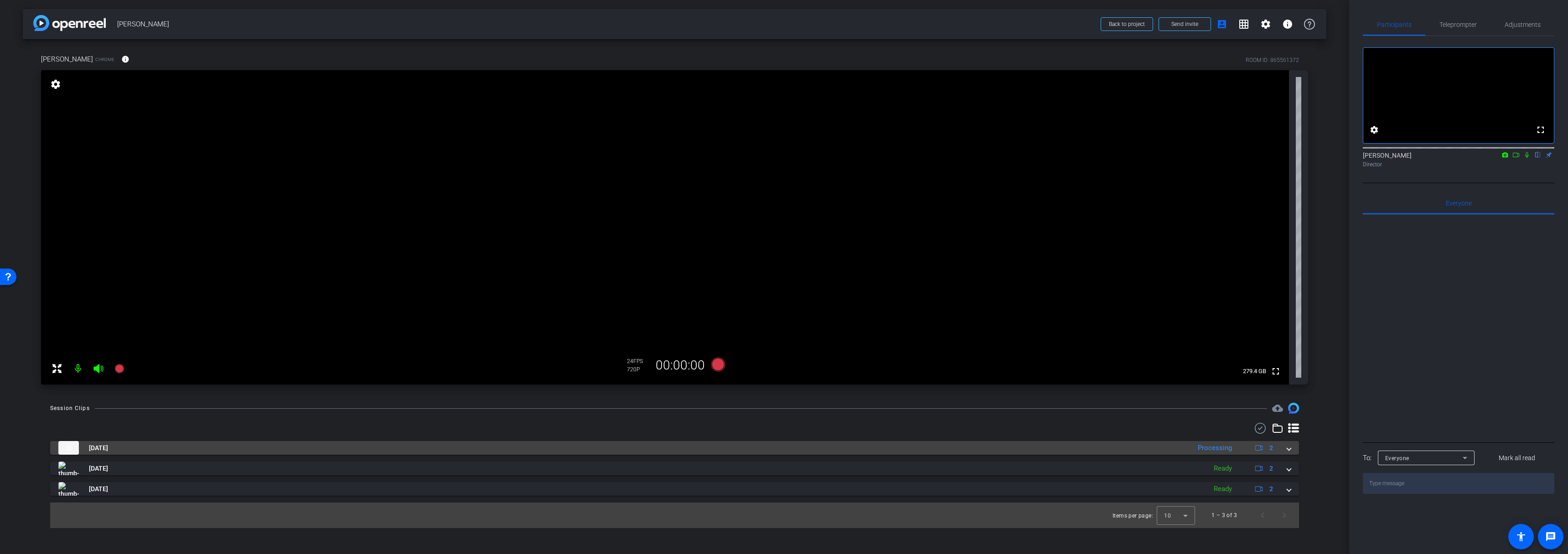
click at [663, 448] on mat-panel-title "[DATE]" at bounding box center [622, 448] width 1128 height 13
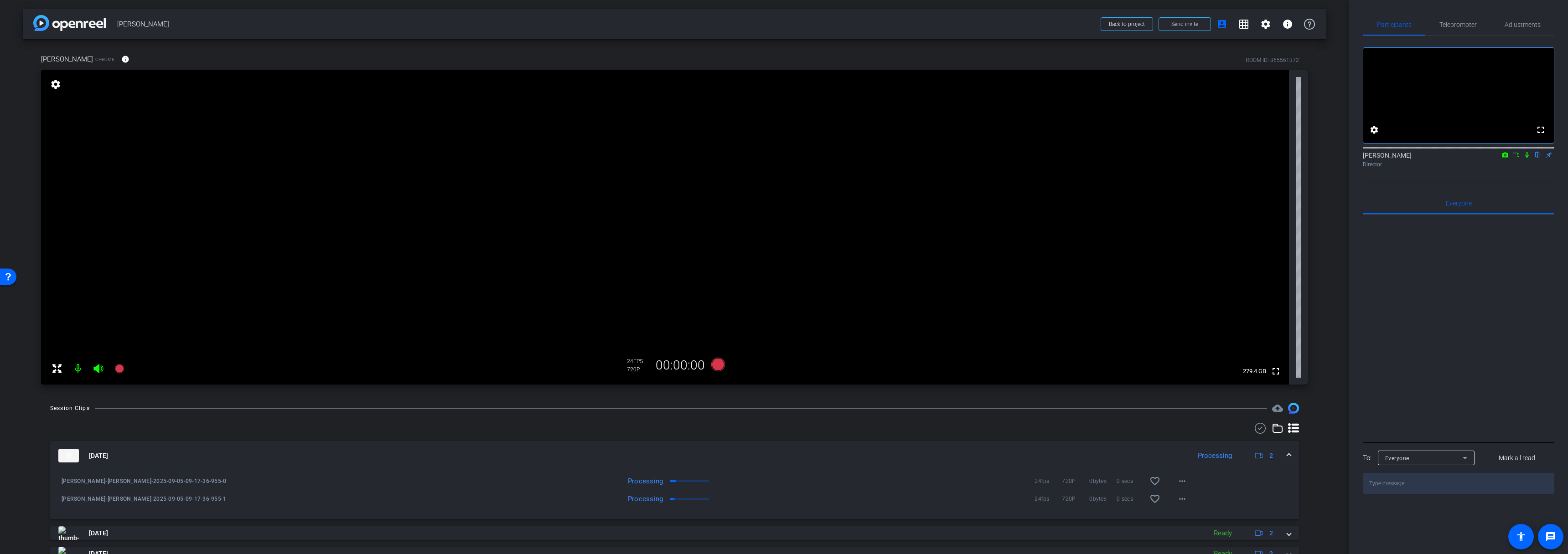
click at [694, 447] on mat-expansion-panel-header "[DATE] Processing 2" at bounding box center [675, 456] width 1249 height 30
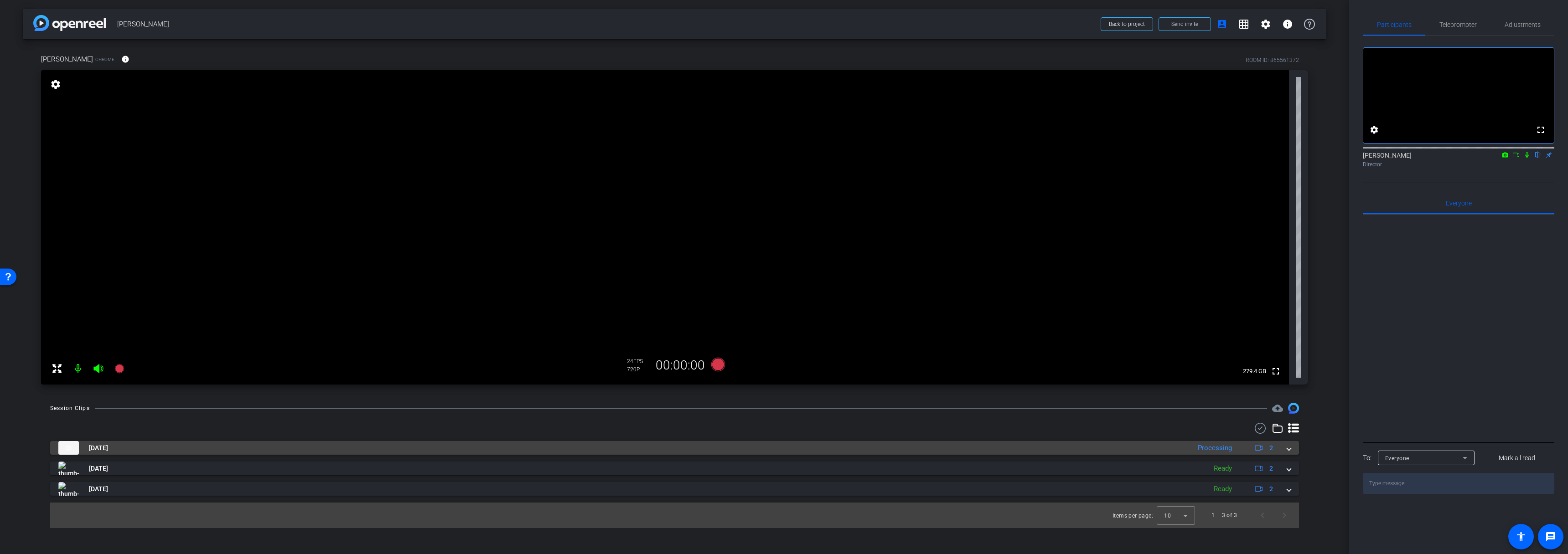
click at [656, 442] on mat-panel-title "[DATE]" at bounding box center [622, 448] width 1128 height 13
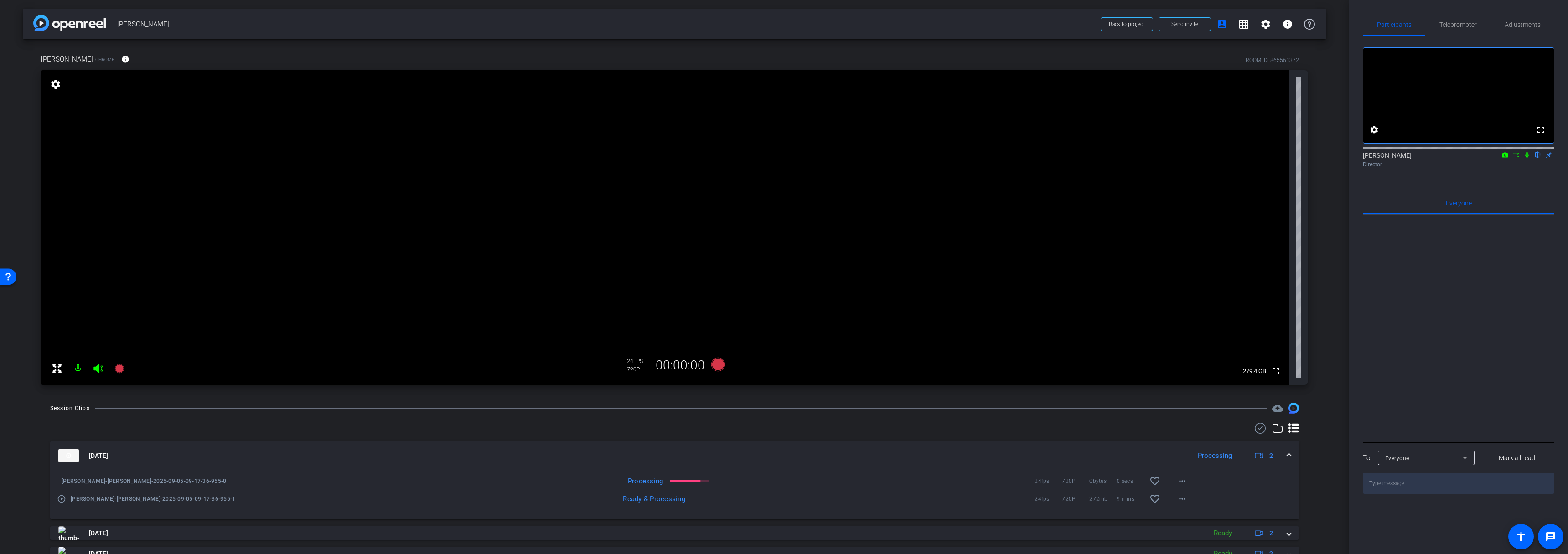
drag, startPoint x: 656, startPoint y: 444, endPoint x: 679, endPoint y: 431, distance: 26.4
click at [656, 444] on mat-expansion-panel-header "[DATE] Processing 2" at bounding box center [675, 456] width 1249 height 30
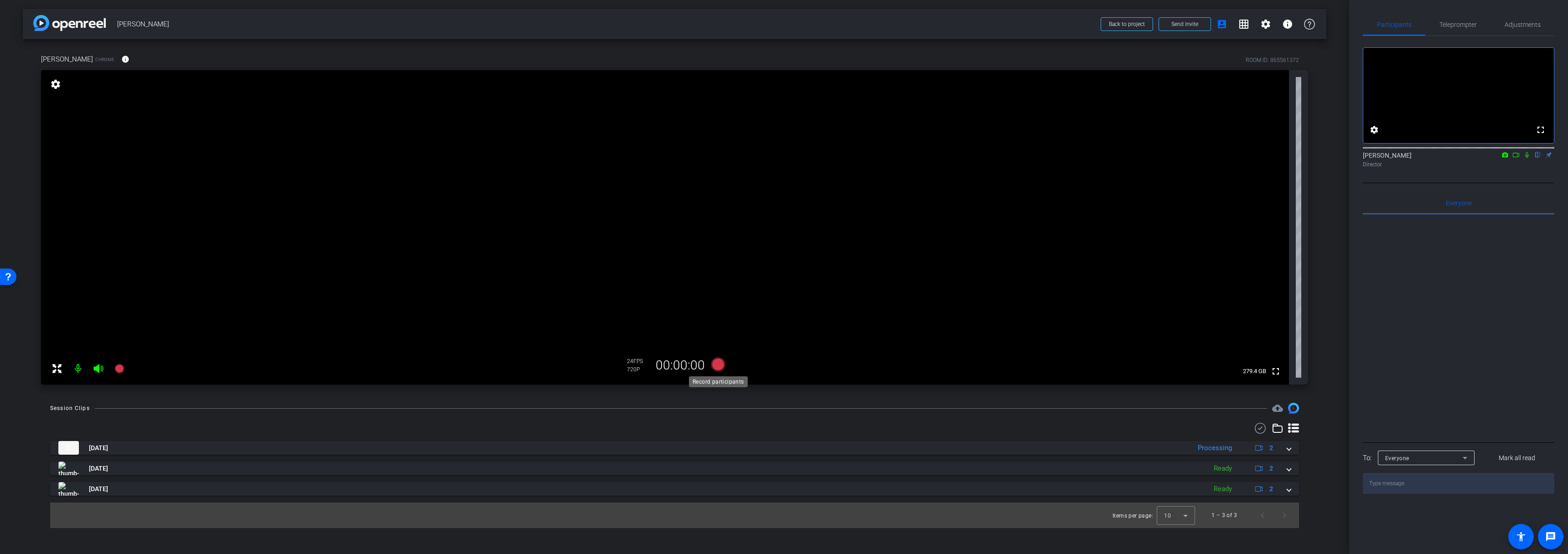
click at [719, 363] on icon at bounding box center [718, 364] width 13 height 13
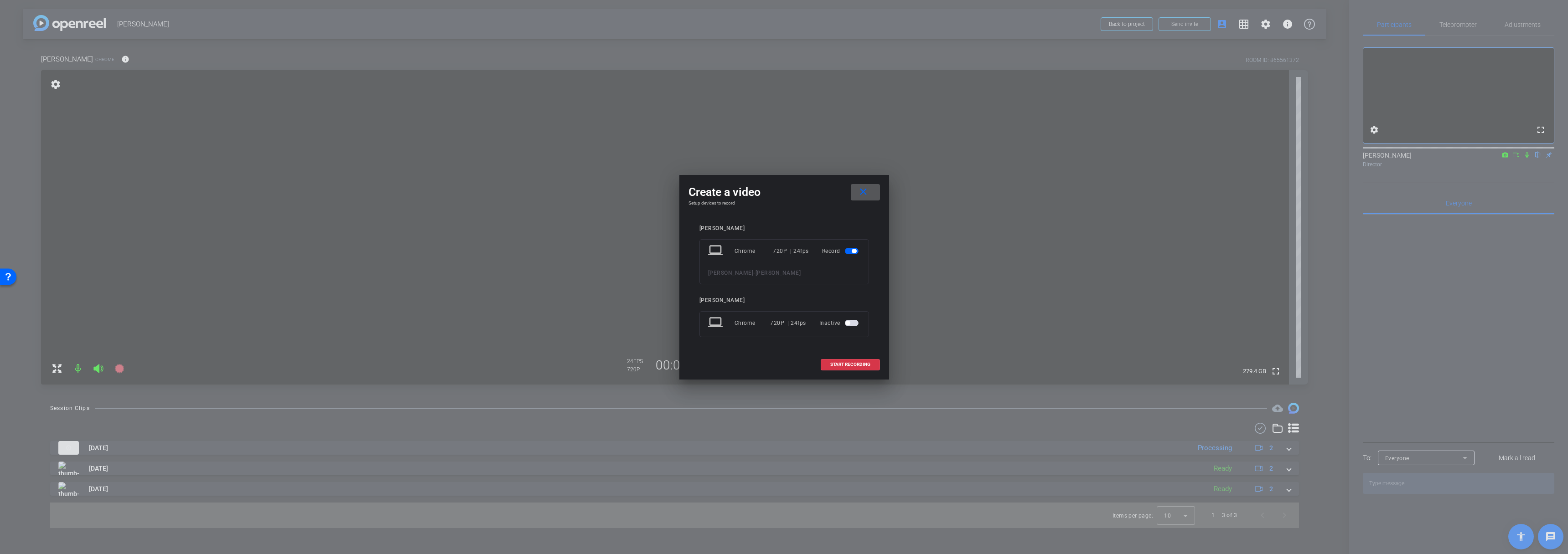
click at [849, 321] on span "button" at bounding box center [847, 322] width 5 height 5
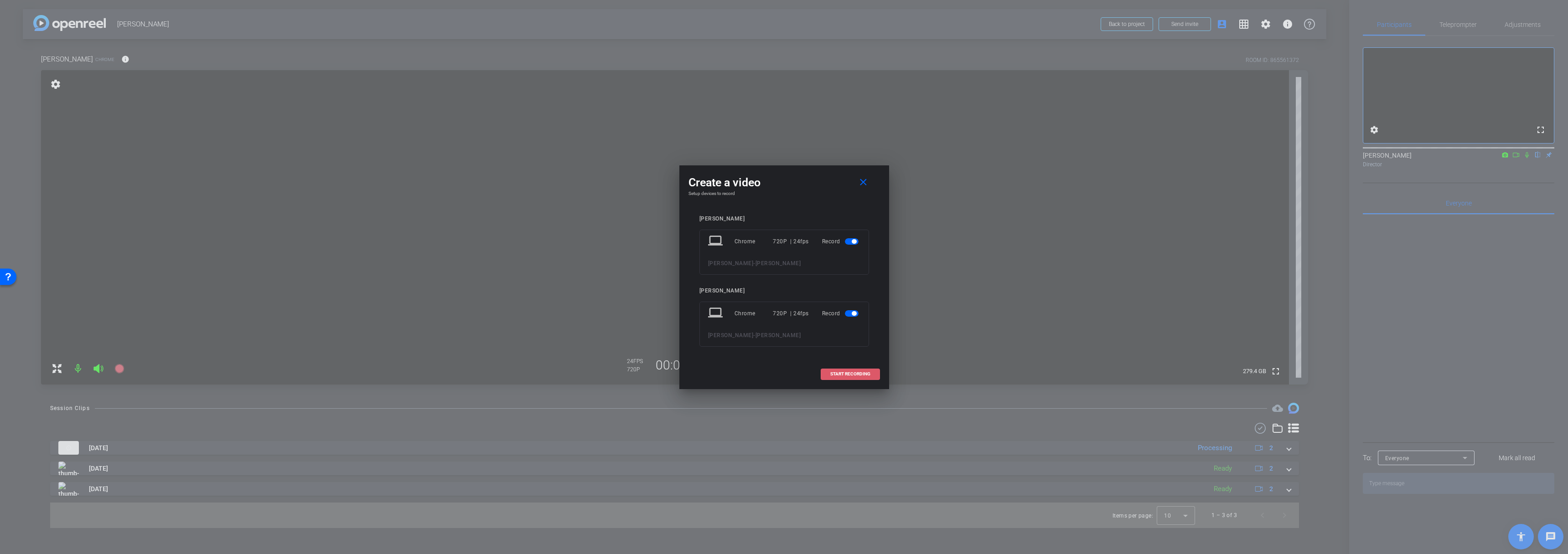
click at [848, 375] on span "START RECORDING" at bounding box center [850, 374] width 40 height 5
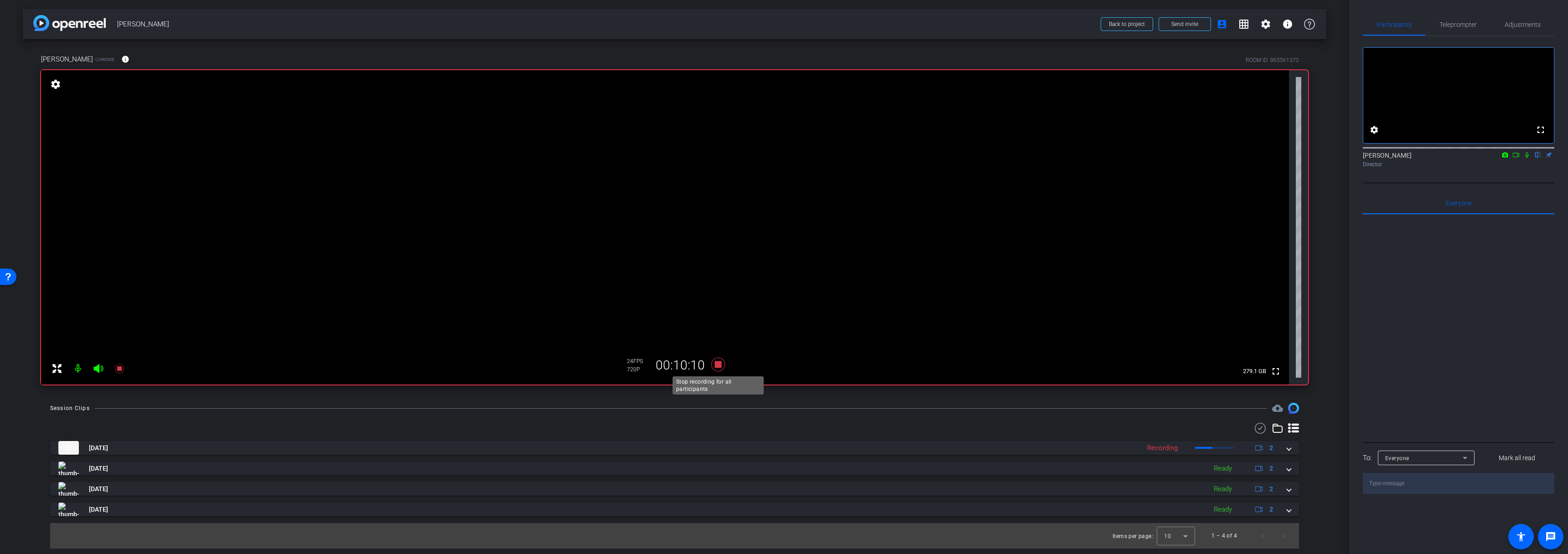
click at [720, 361] on icon at bounding box center [718, 364] width 13 height 13
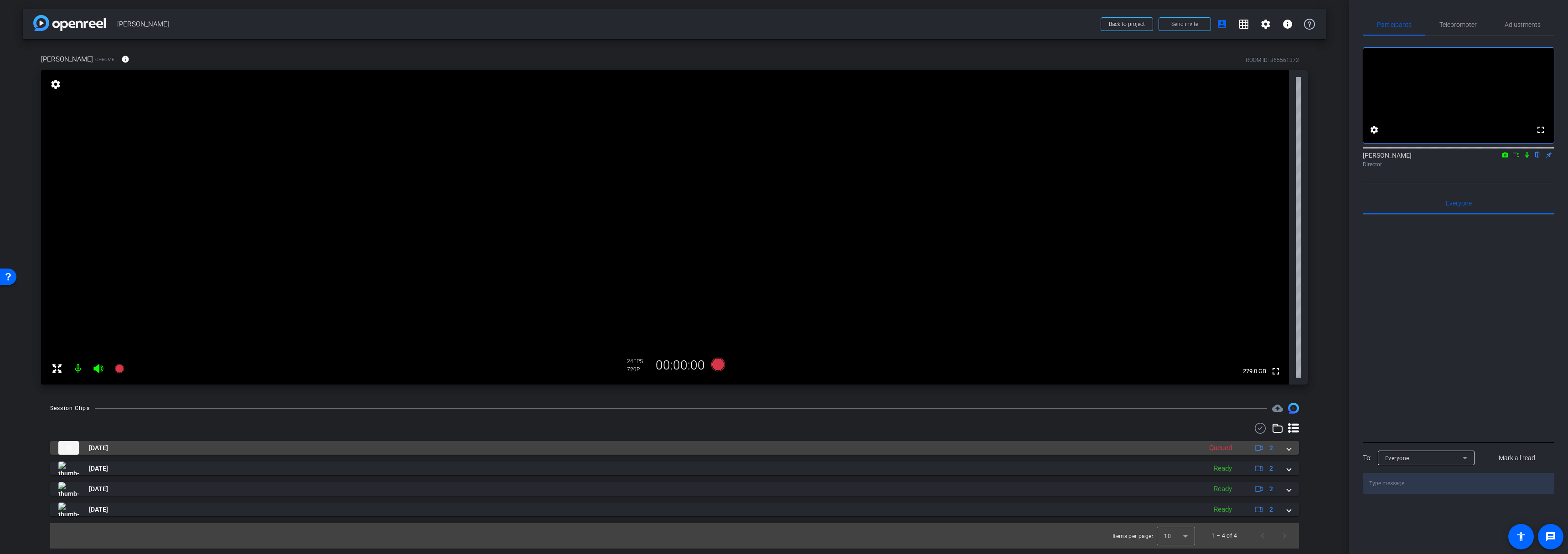
click at [1296, 447] on mat-expansion-panel-header "[DATE] Queued 2" at bounding box center [675, 448] width 1249 height 13
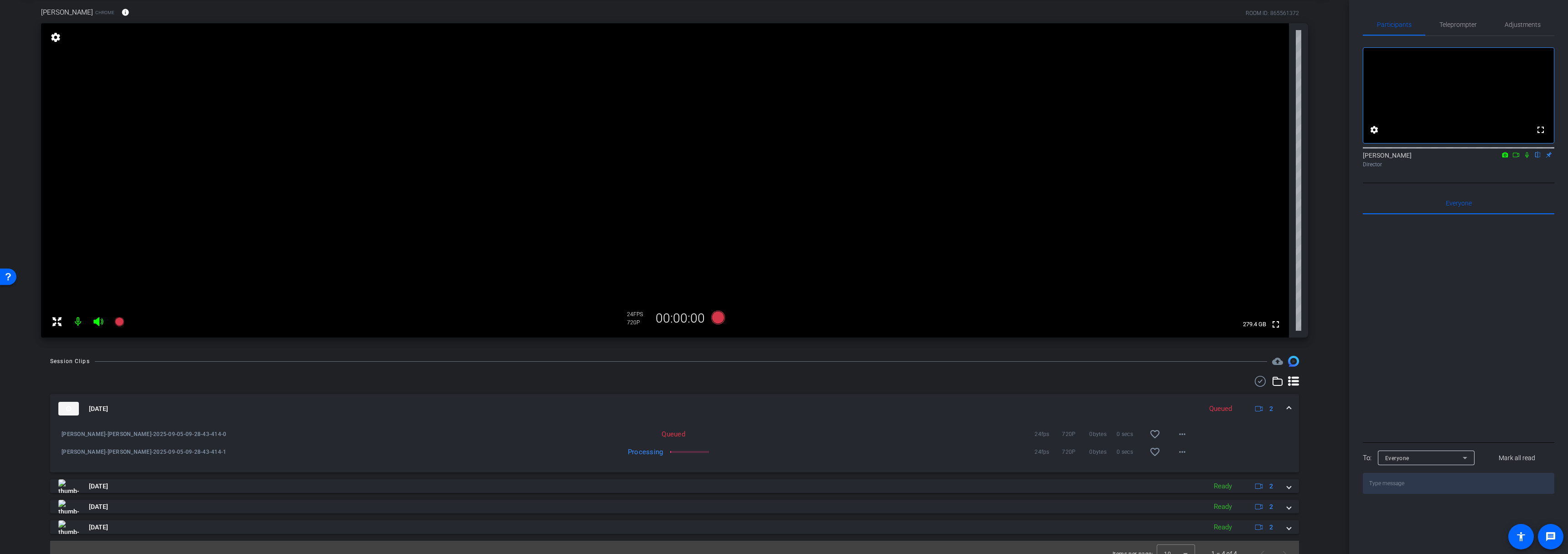
scroll to position [46, 0]
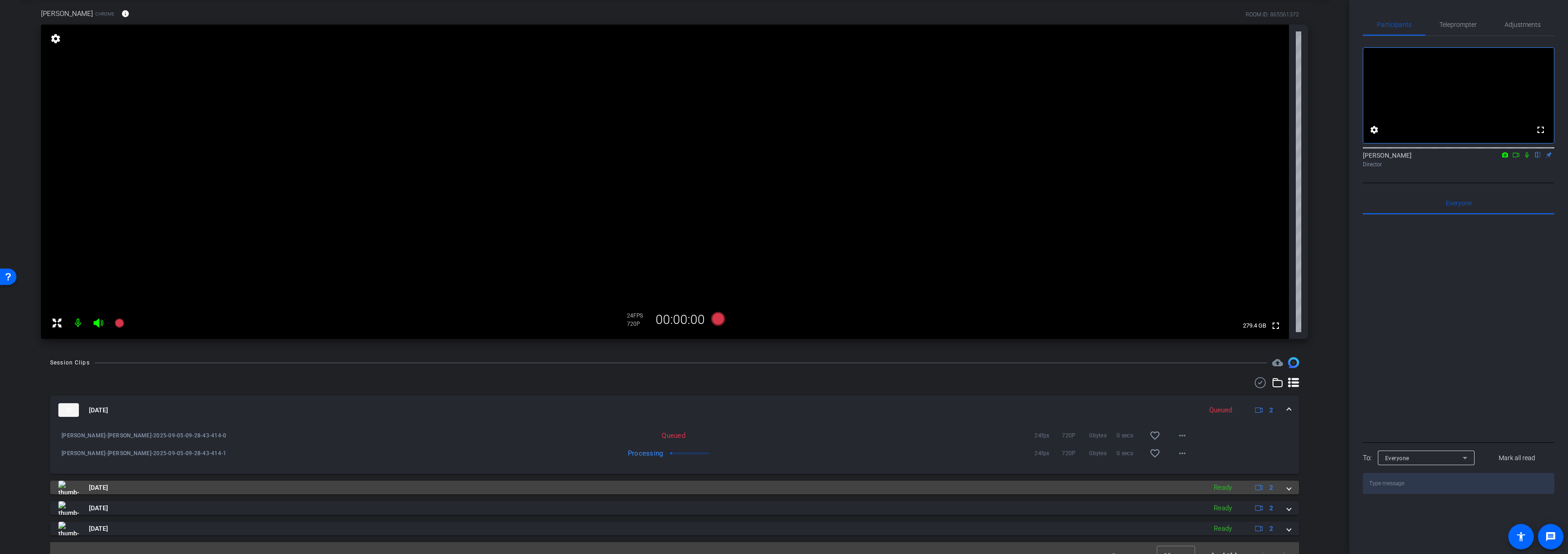
click at [790, 490] on mat-panel-title "[DATE]" at bounding box center [630, 487] width 1144 height 13
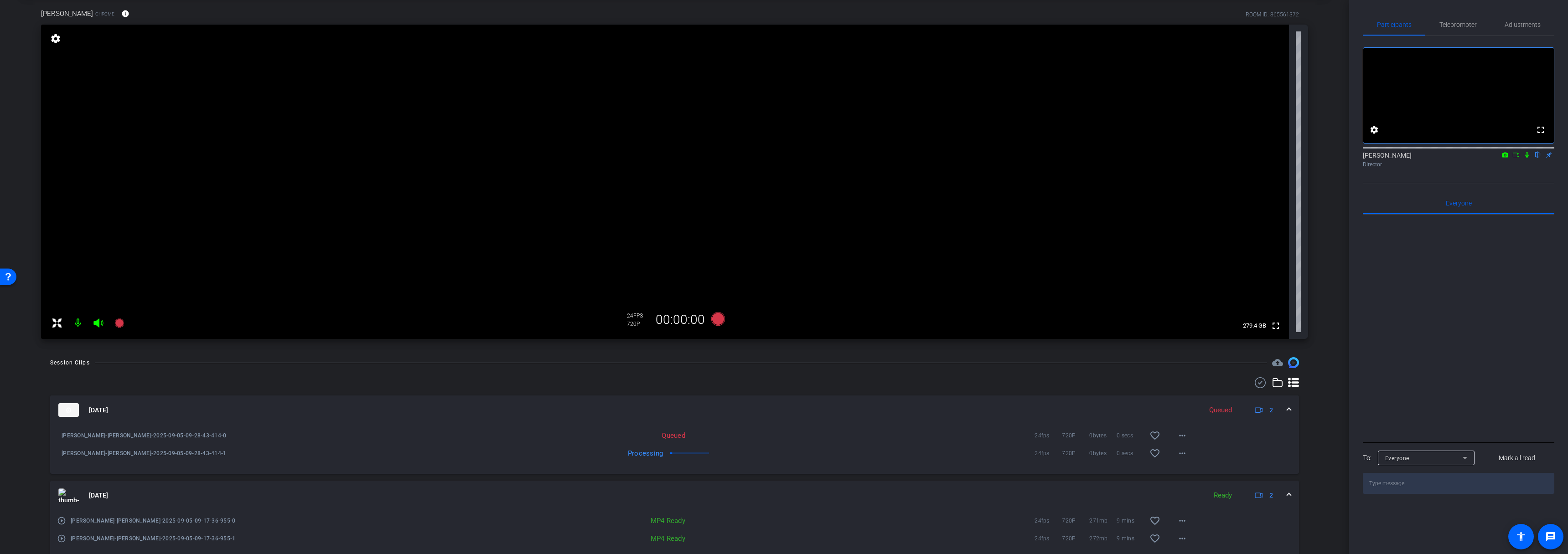
click at [790, 490] on mat-panel-title "[DATE]" at bounding box center [630, 495] width 1144 height 13
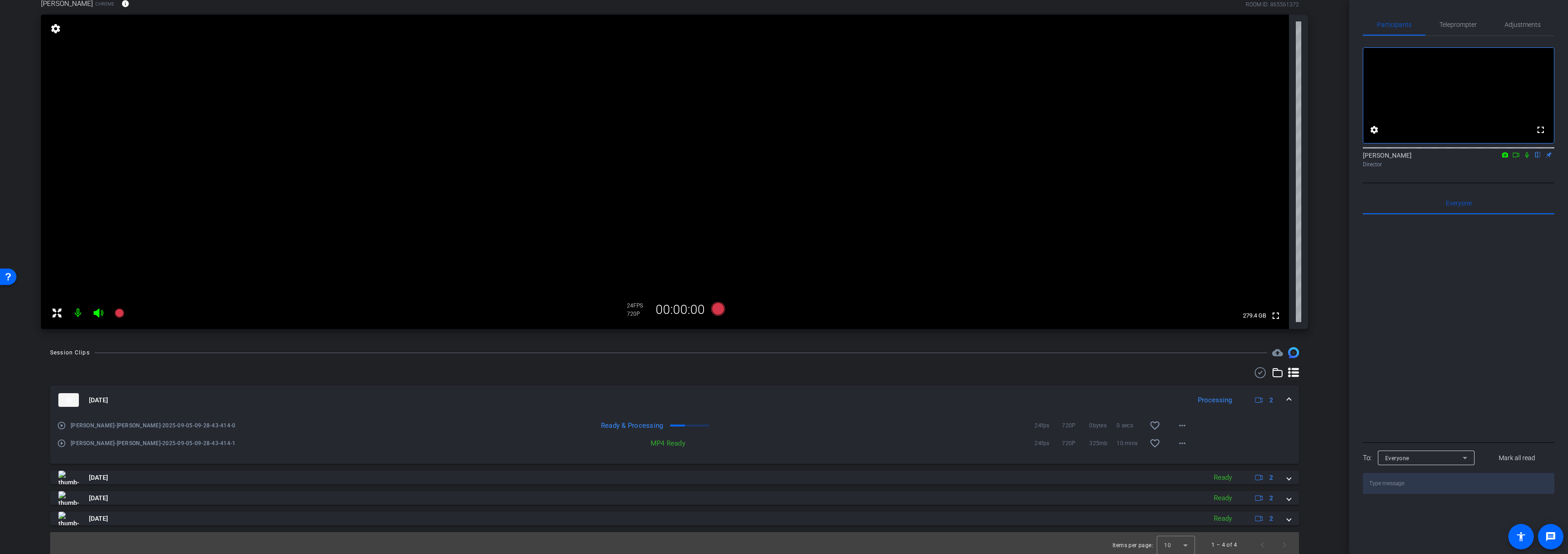
scroll to position [59, 0]
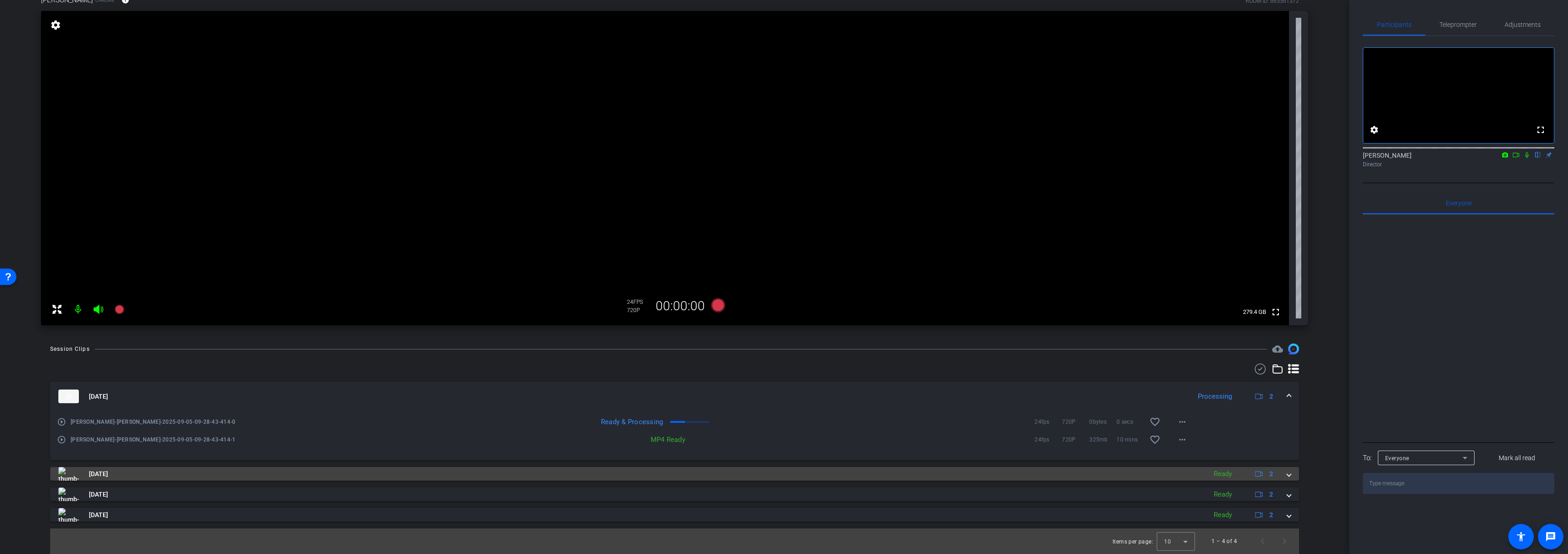
click at [567, 474] on mat-panel-title "[DATE]" at bounding box center [630, 474] width 1144 height 13
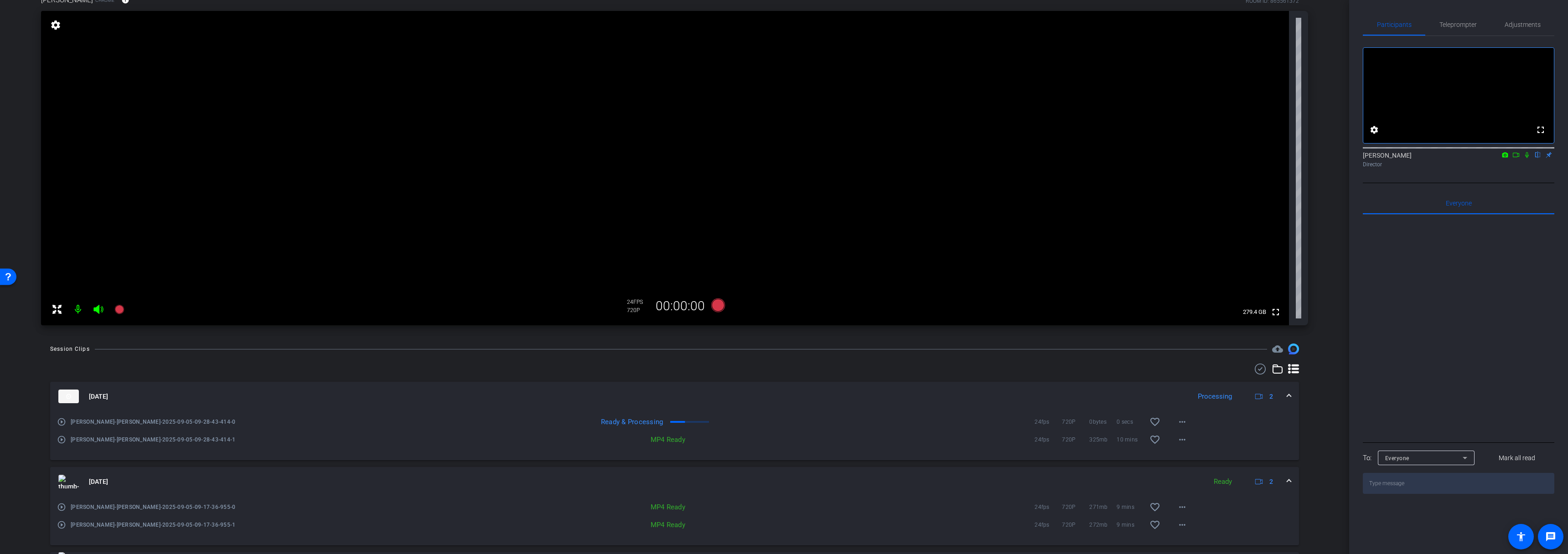
click at [597, 477] on mat-panel-title "[DATE]" at bounding box center [630, 482] width 1144 height 13
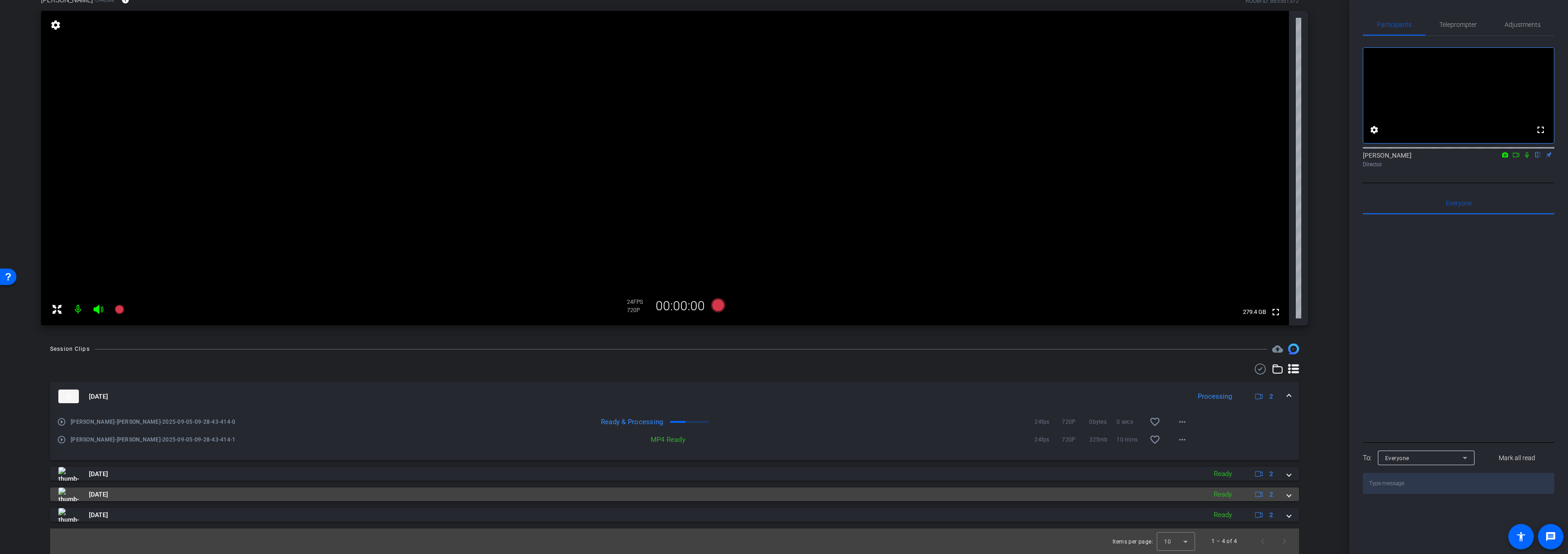
click at [681, 499] on mat-panel-title "[DATE]" at bounding box center [630, 494] width 1144 height 13
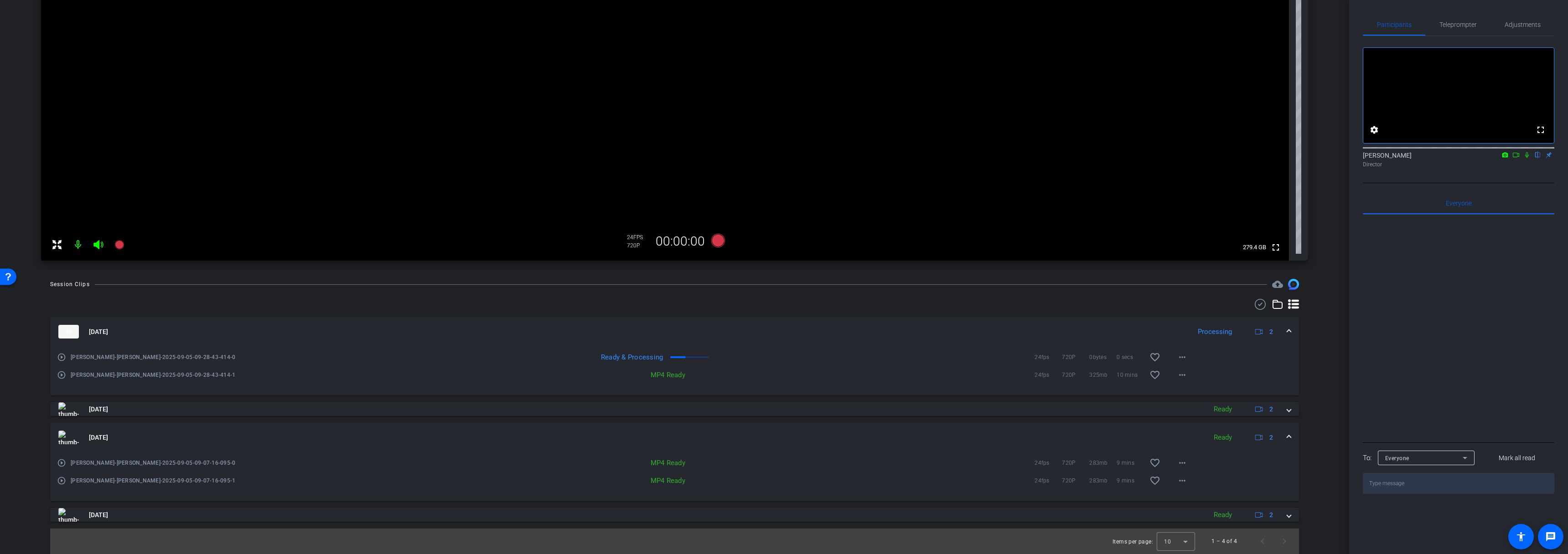
click at [653, 435] on mat-panel-title "[DATE]" at bounding box center [630, 438] width 1144 height 13
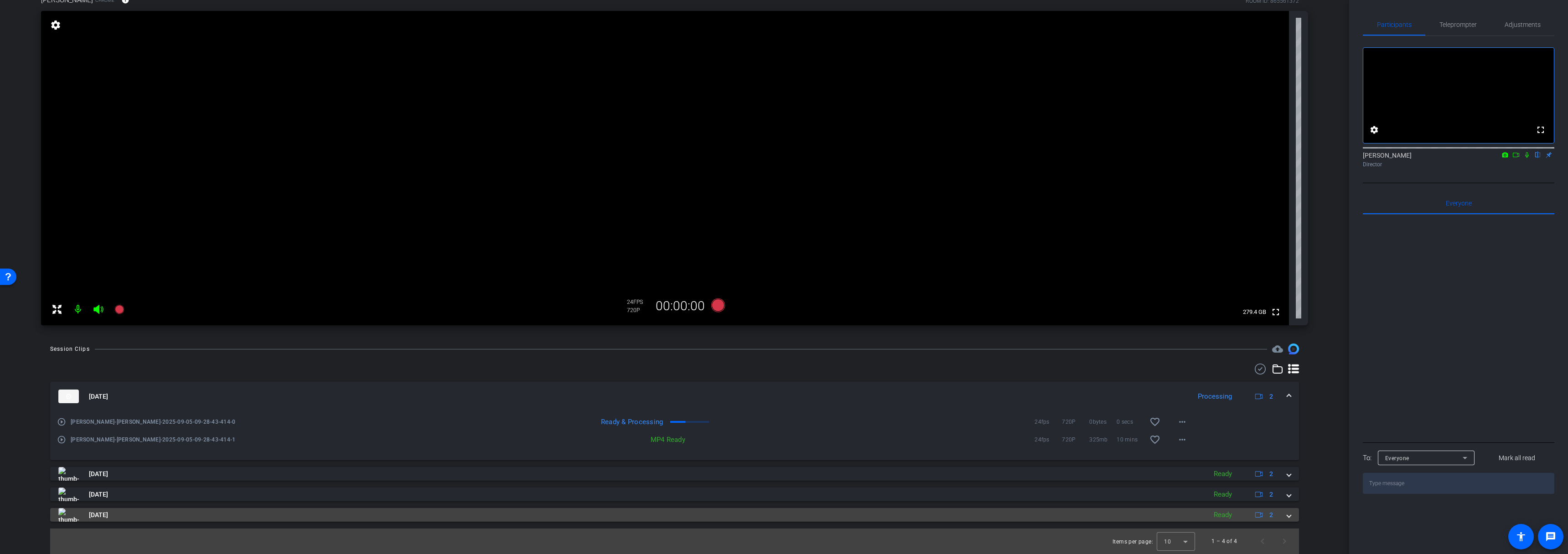
click at [664, 513] on mat-panel-title "[DATE]" at bounding box center [630, 515] width 1144 height 13
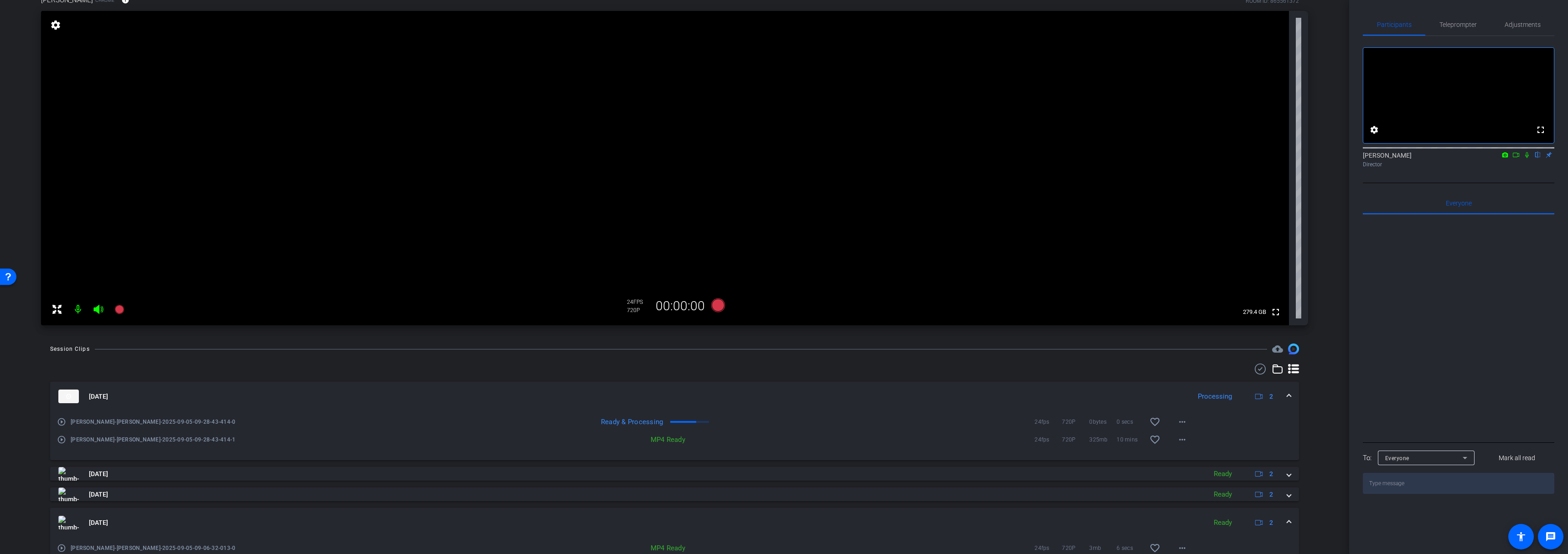
click at [1287, 522] on span at bounding box center [1289, 523] width 4 height 10
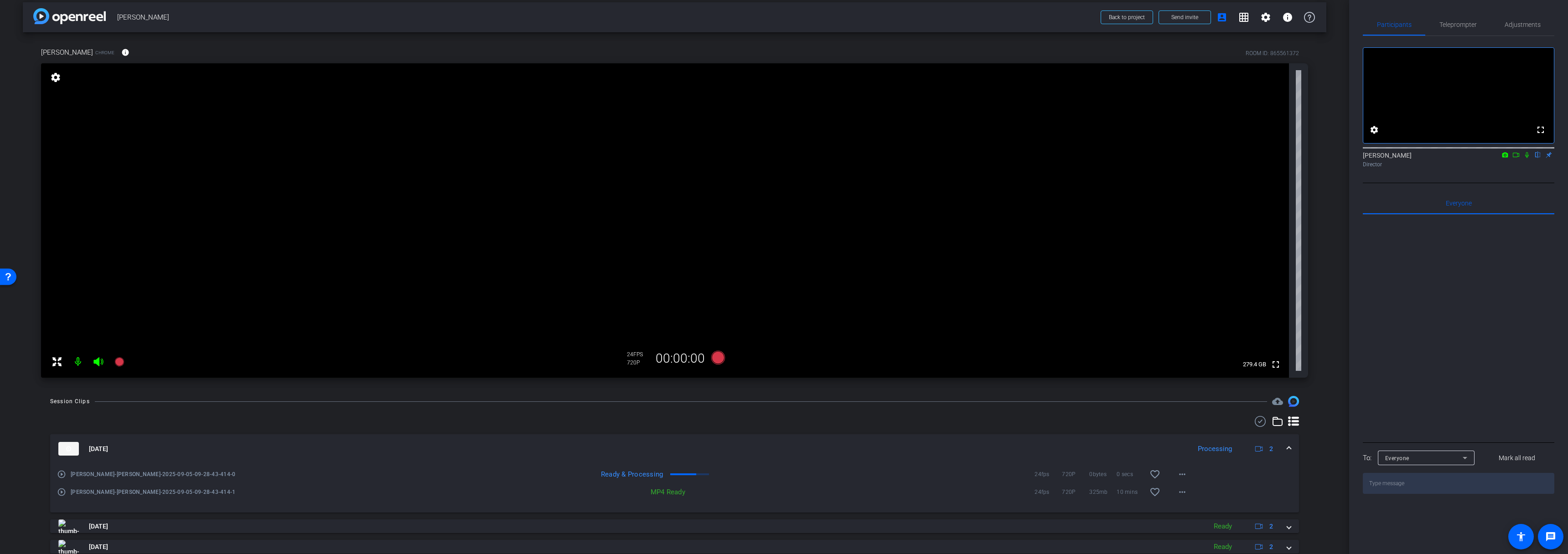
scroll to position [0, 0]
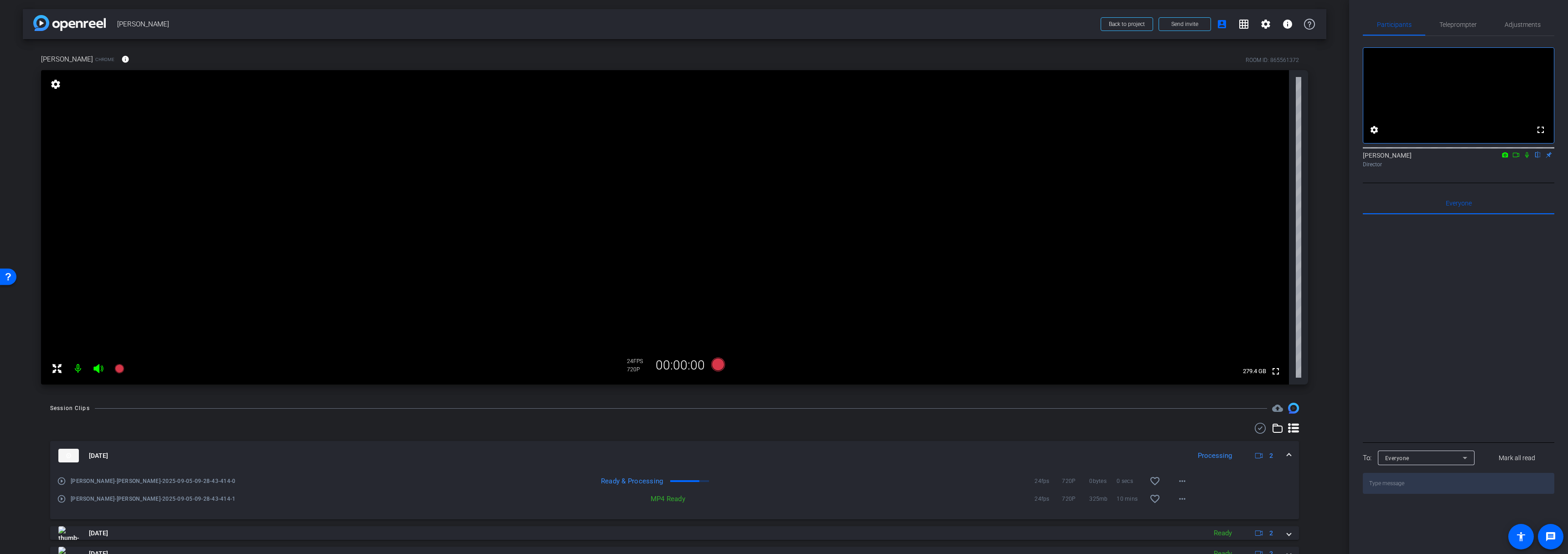
click at [1517, 158] on icon at bounding box center [1516, 154] width 8 height 7
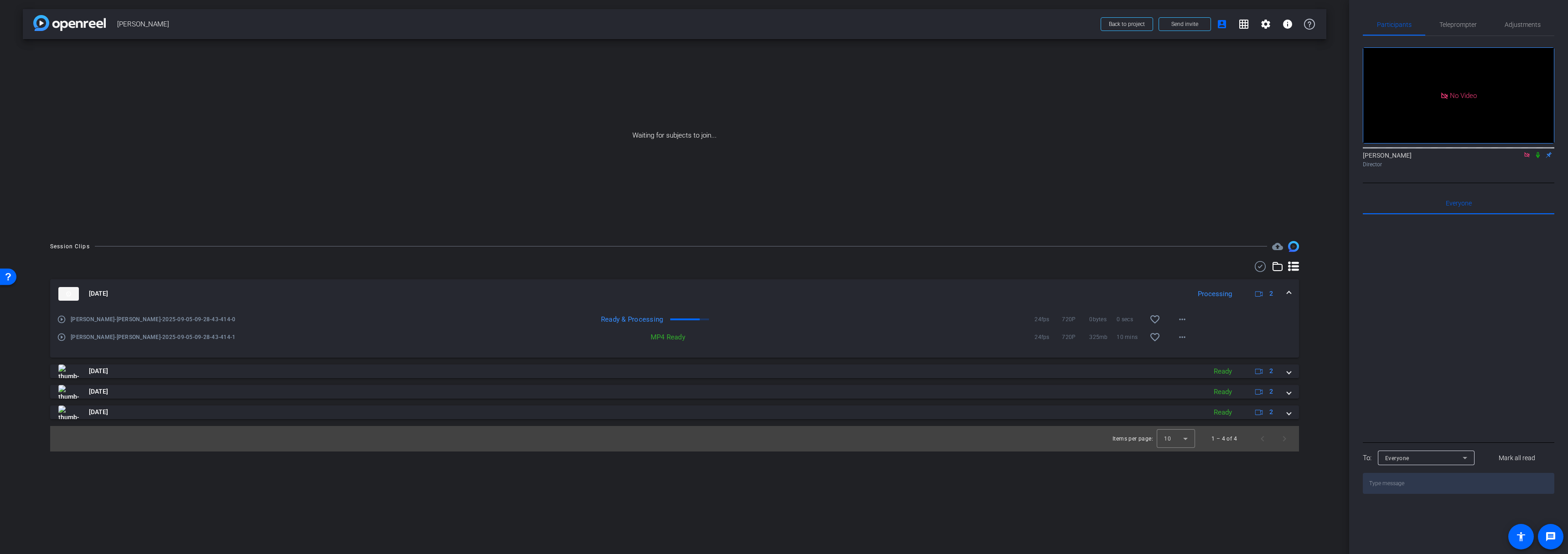
click at [1527, 159] on mat-icon at bounding box center [1527, 154] width 10 height 9
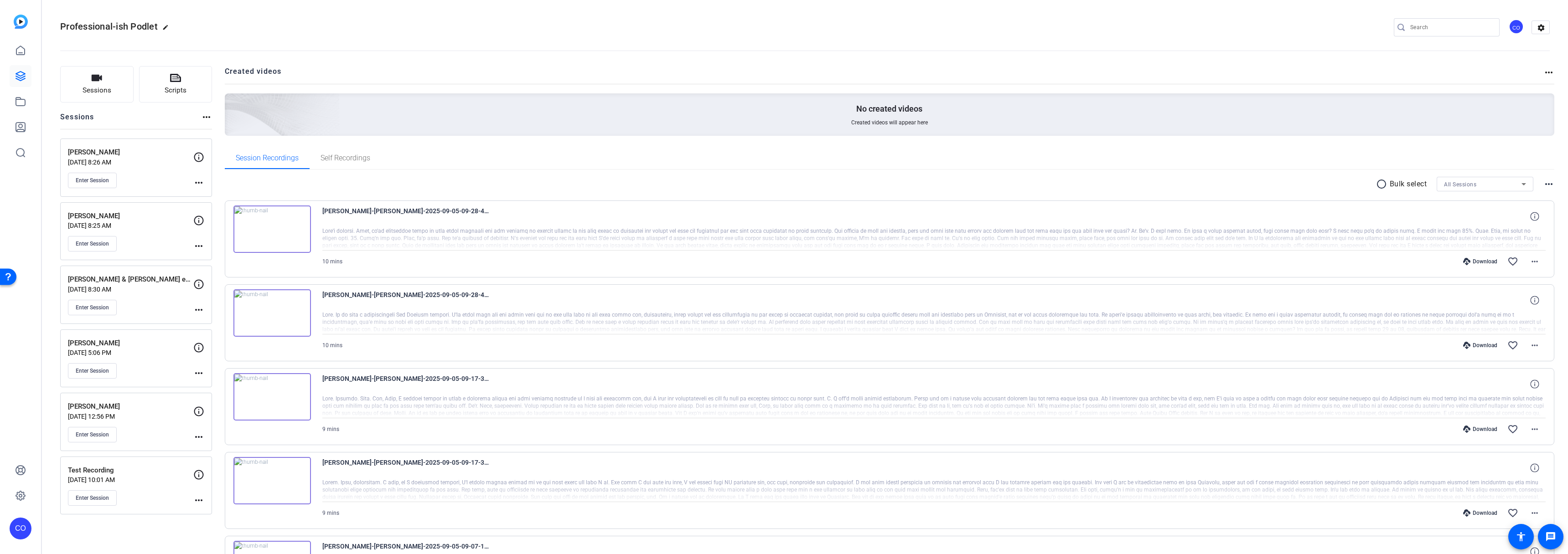
click at [1399, 182] on p "Bulk select" at bounding box center [1409, 183] width 37 height 10
click at [1381, 184] on mat-icon "radio_button_unchecked" at bounding box center [1383, 183] width 13 height 10
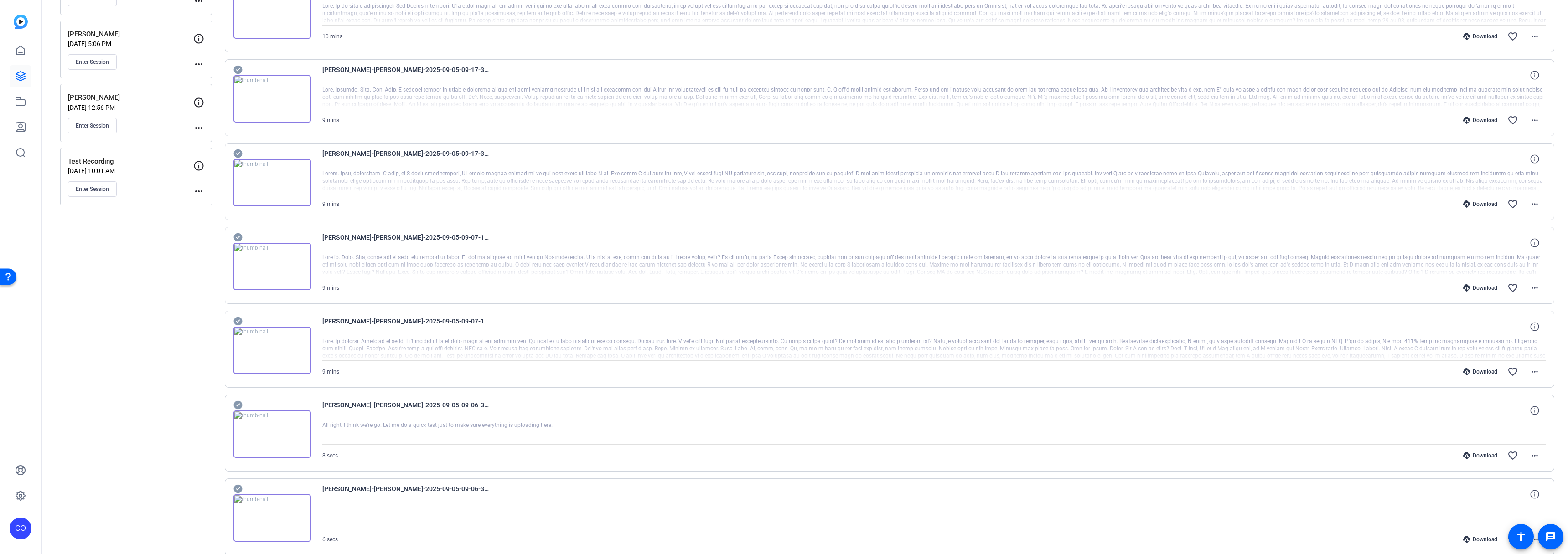
scroll to position [299, 0]
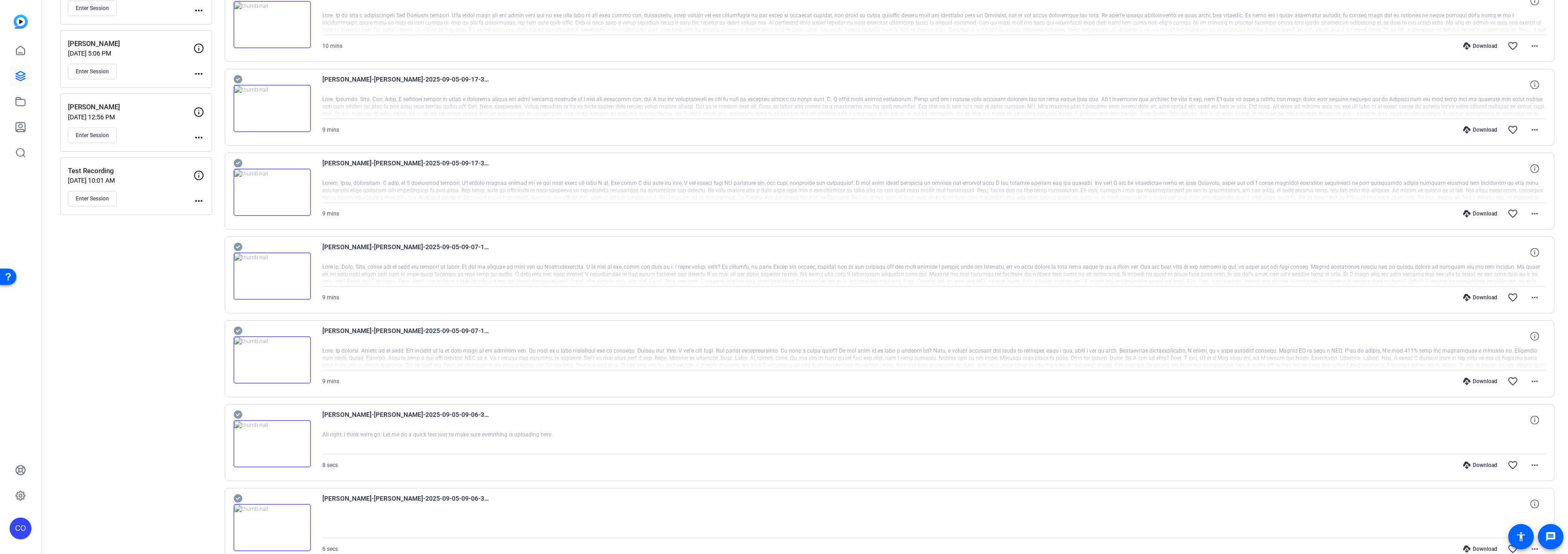
click at [238, 328] on icon at bounding box center [238, 331] width 9 height 9
click at [239, 245] on icon at bounding box center [238, 247] width 9 height 9
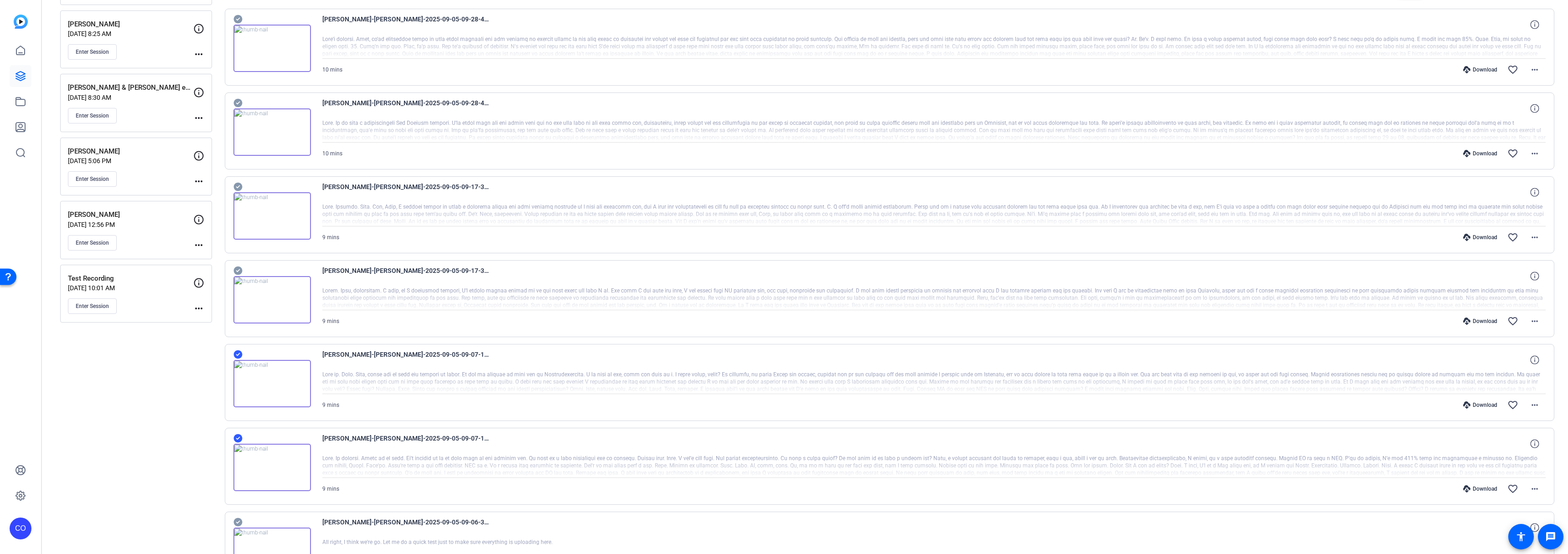
scroll to position [119, 0]
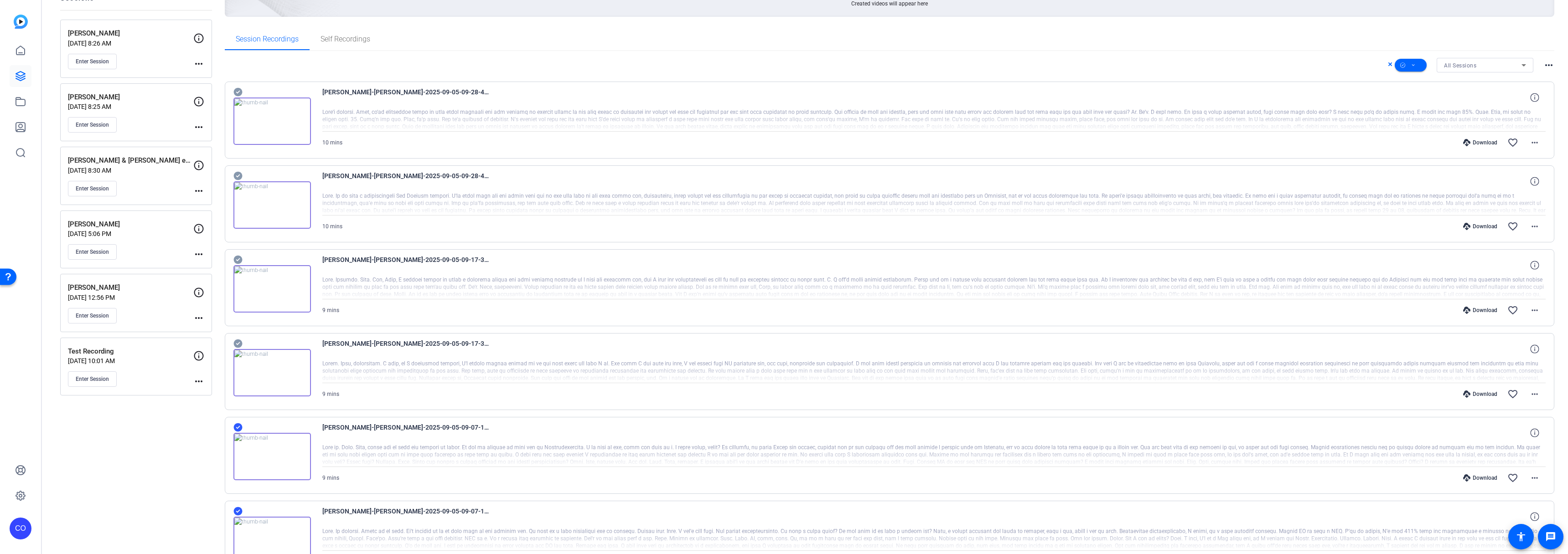
click at [239, 340] on icon at bounding box center [238, 343] width 9 height 9
click at [239, 260] on icon at bounding box center [238, 259] width 9 height 9
click at [240, 174] on icon at bounding box center [238, 175] width 9 height 9
click at [240, 92] on icon at bounding box center [238, 92] width 9 height 9
click at [1416, 65] on span at bounding box center [1411, 65] width 31 height 22
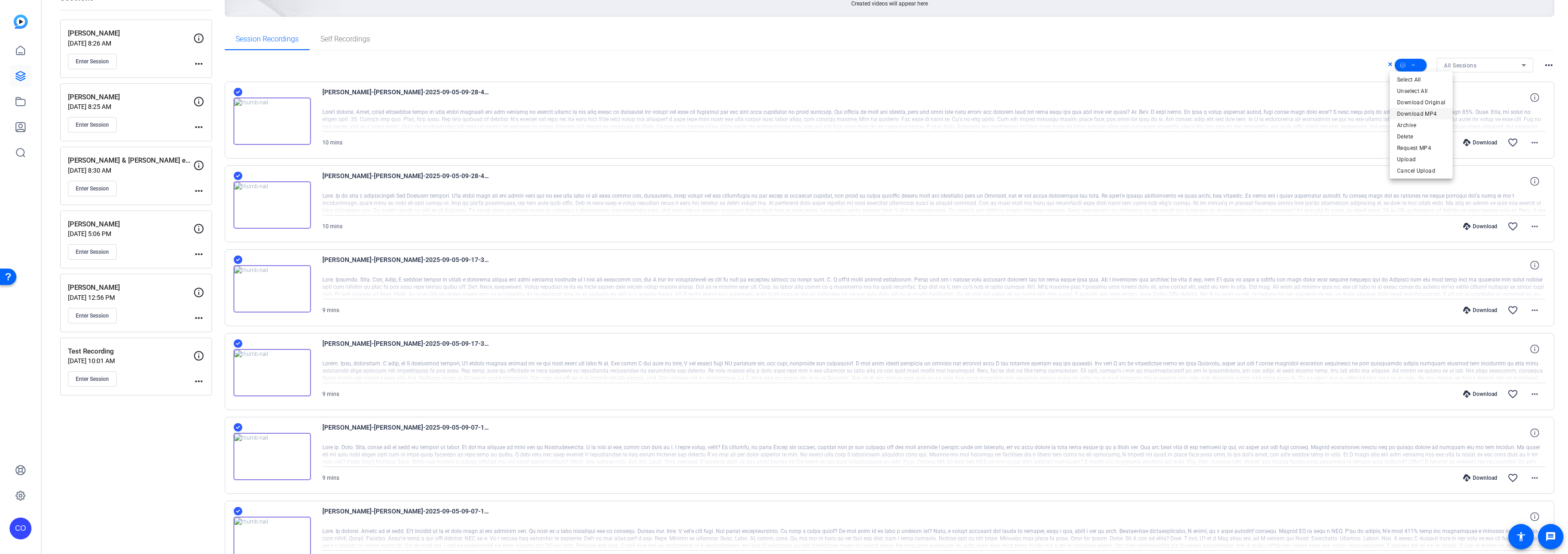
click at [1418, 116] on span "Download MP4" at bounding box center [1421, 113] width 49 height 10
